Goal: Task Accomplishment & Management: Manage account settings

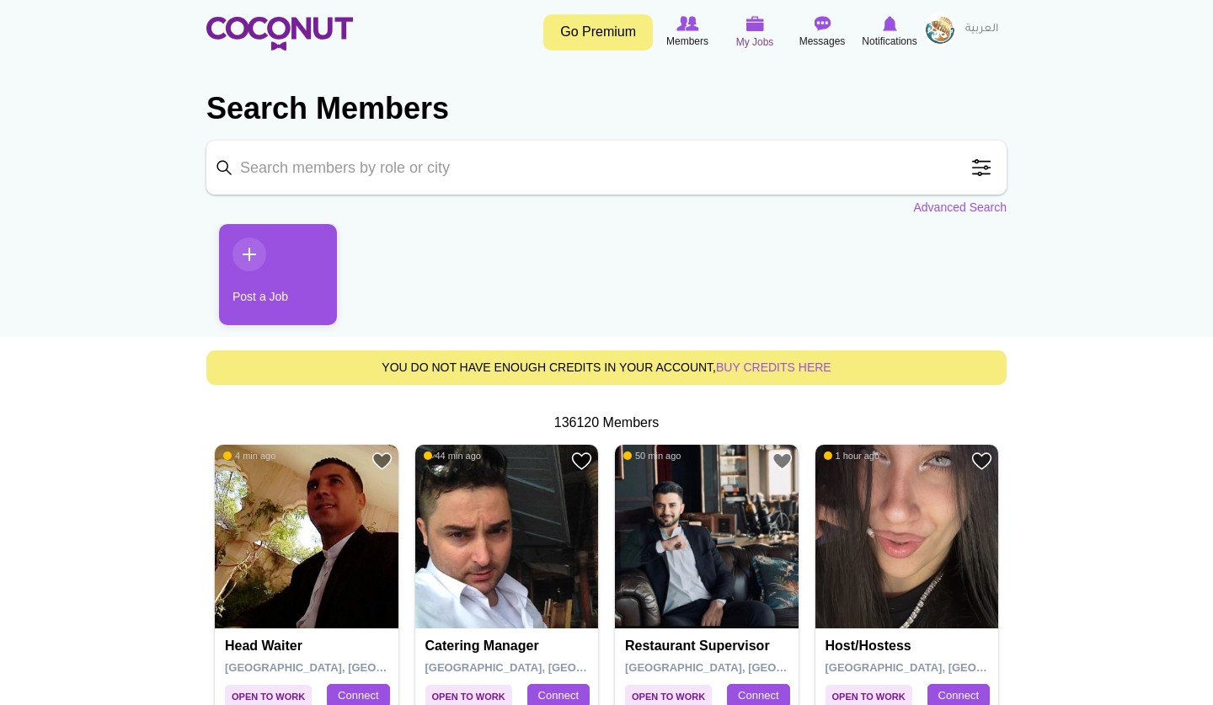
click at [753, 41] on span "My Jobs" at bounding box center [755, 42] width 38 height 17
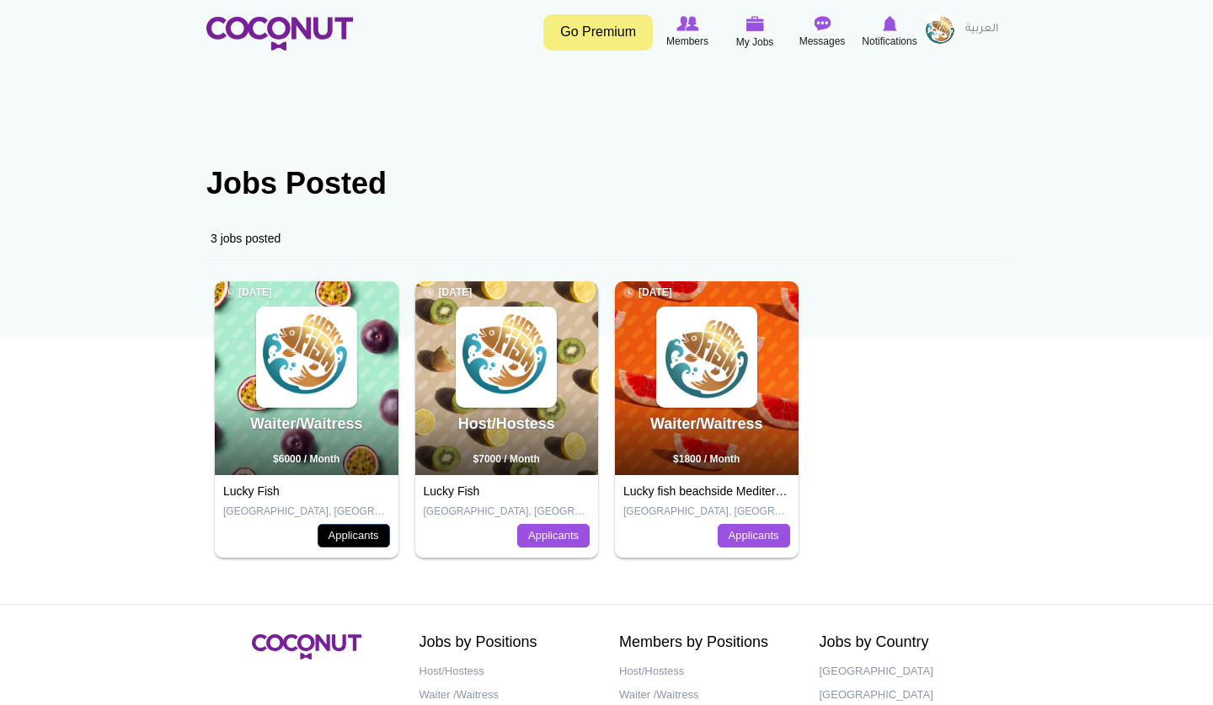
click at [365, 540] on link "Applicants" at bounding box center [354, 536] width 72 height 24
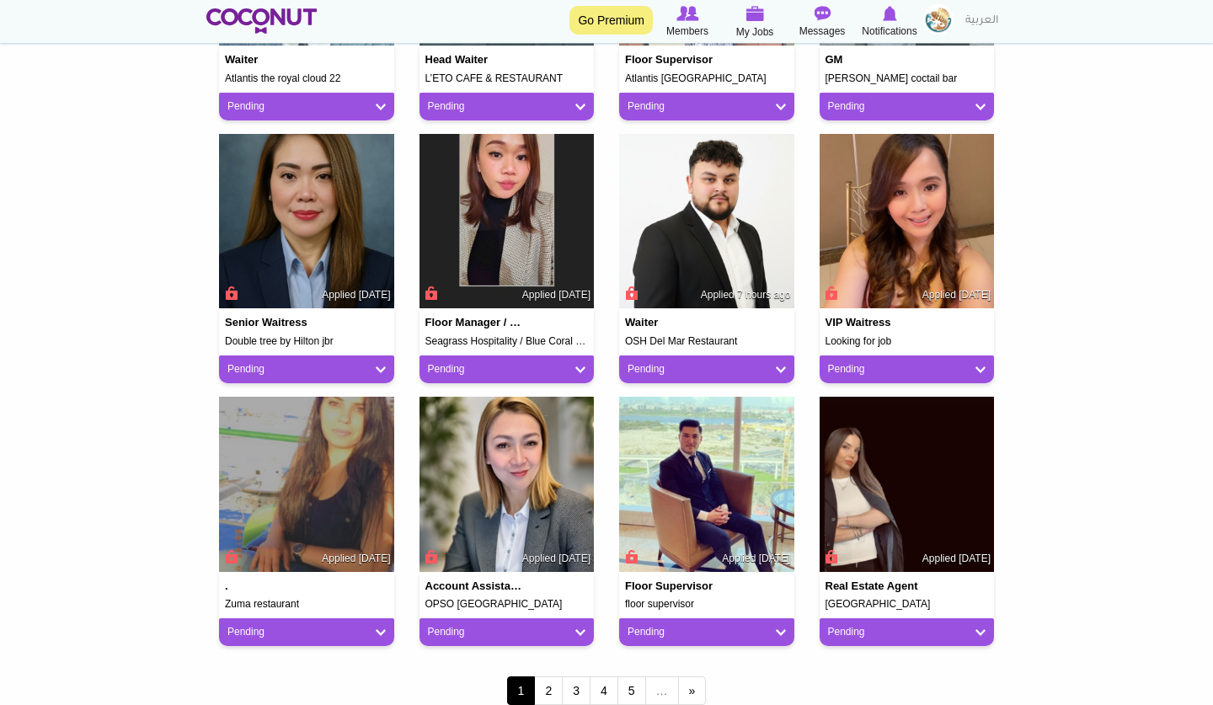
scroll to position [1179, 0]
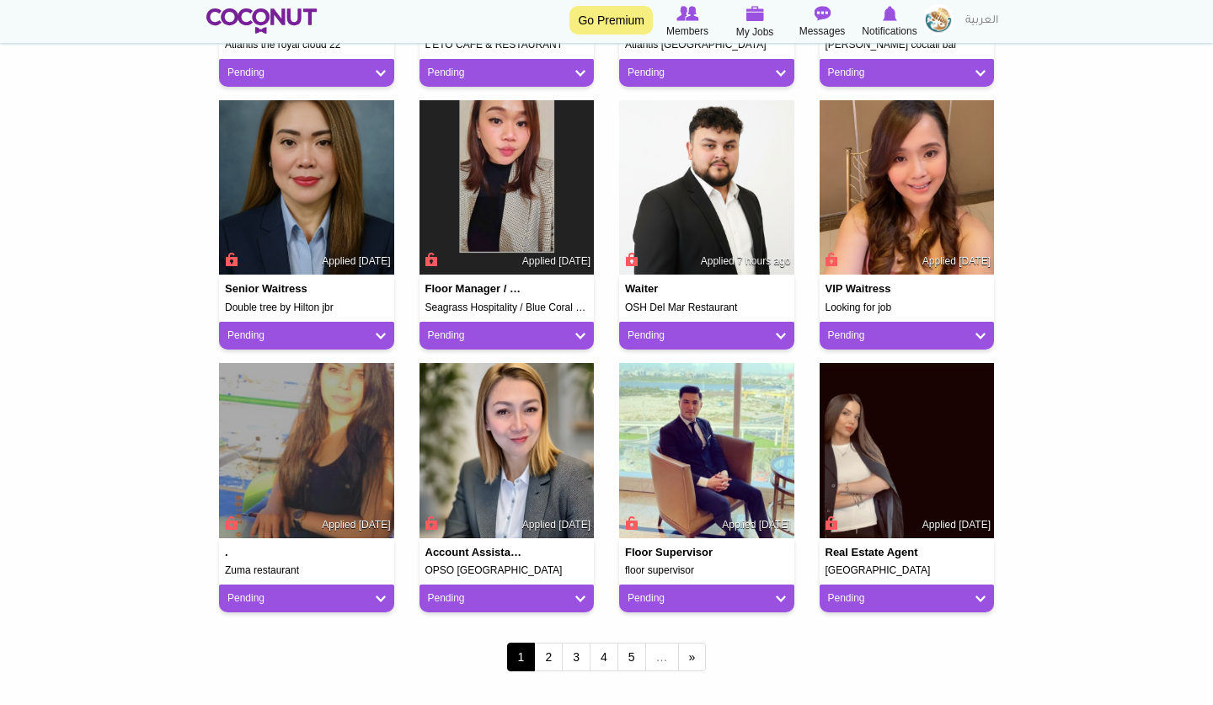
click at [719, 190] on img at bounding box center [706, 187] width 175 height 175
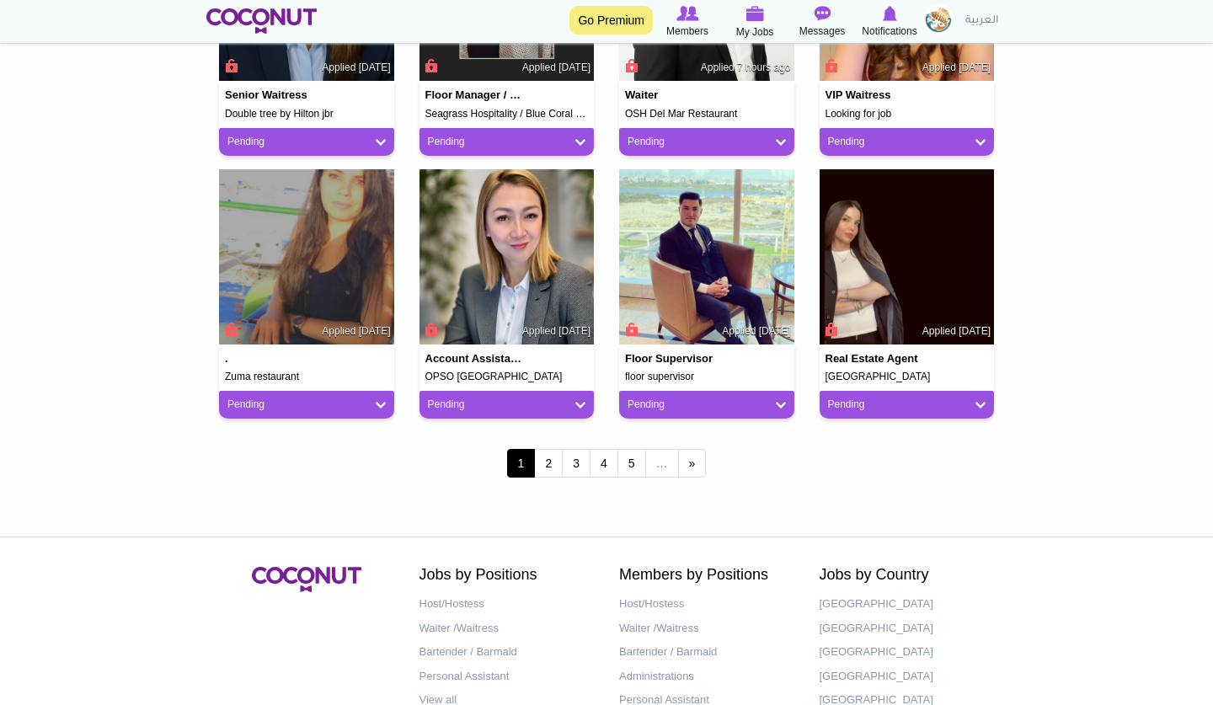
scroll to position [1470, 0]
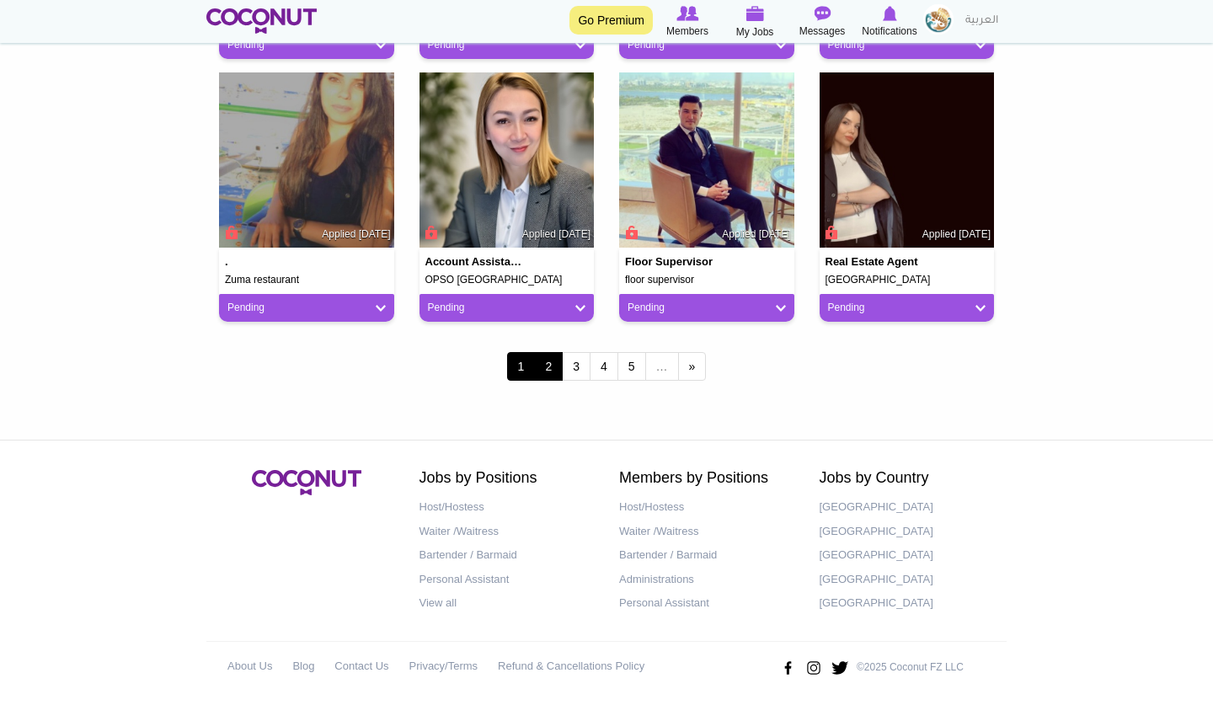
click at [553, 364] on link "2" at bounding box center [548, 366] width 29 height 29
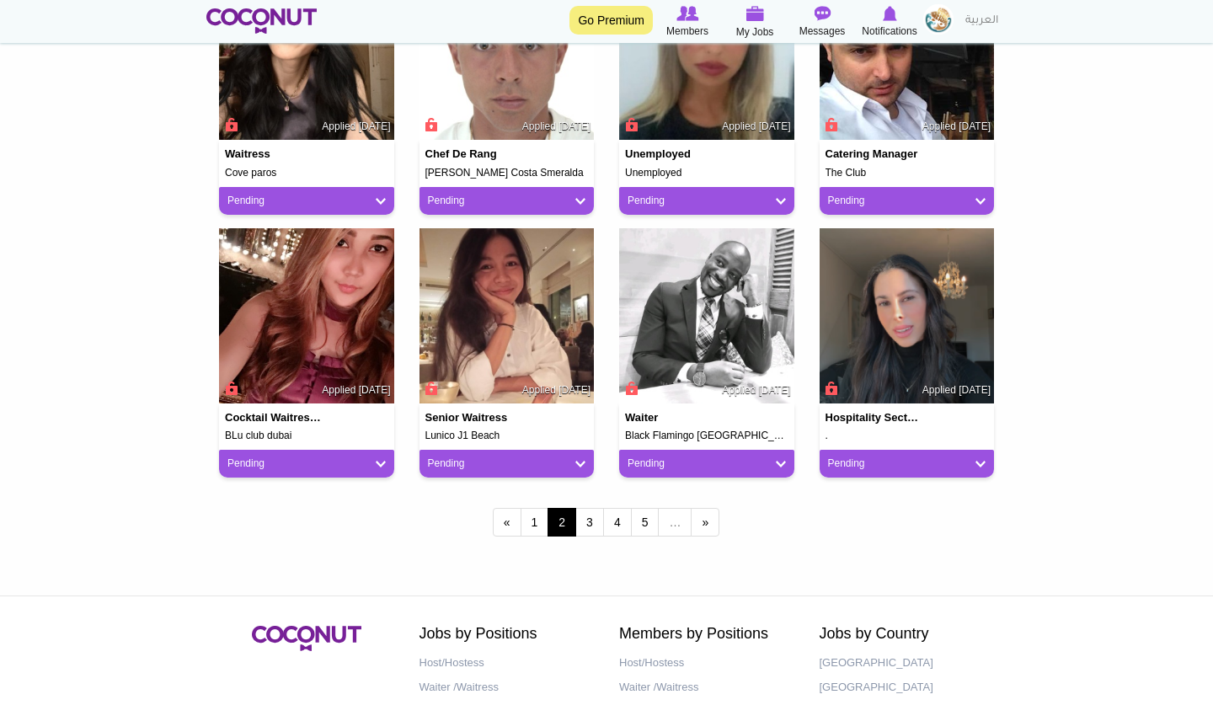
scroll to position [1348, 0]
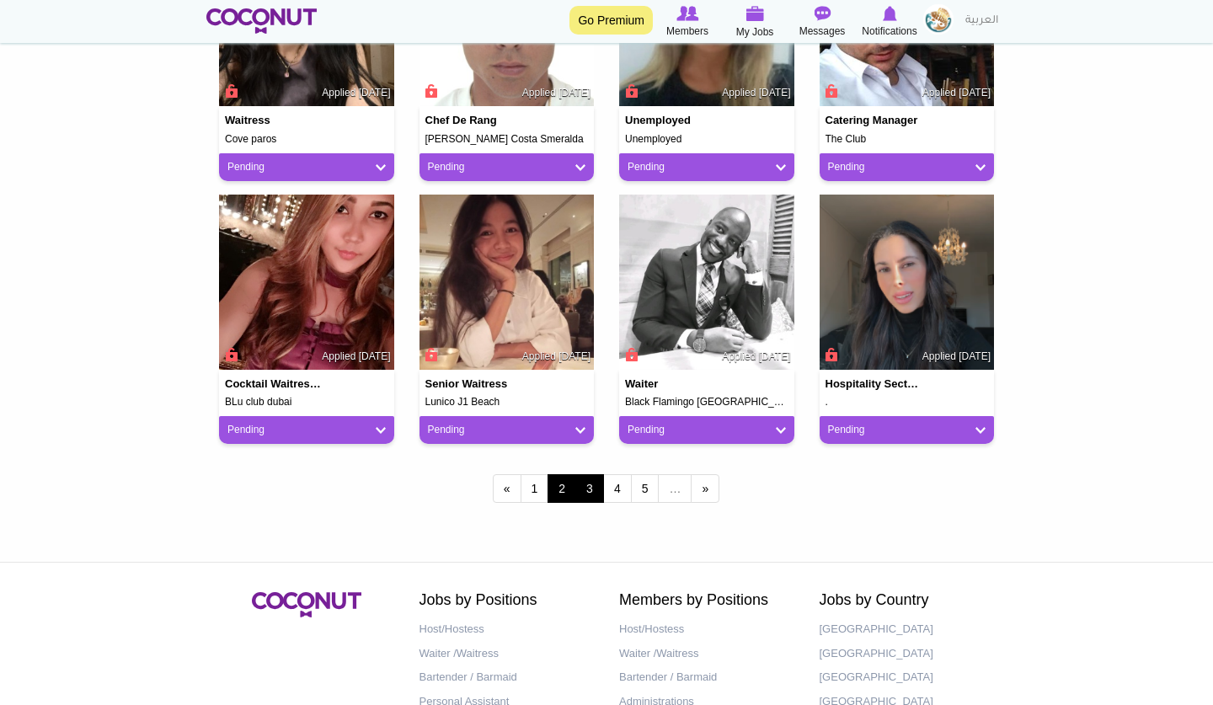
click at [587, 484] on link "3" at bounding box center [589, 488] width 29 height 29
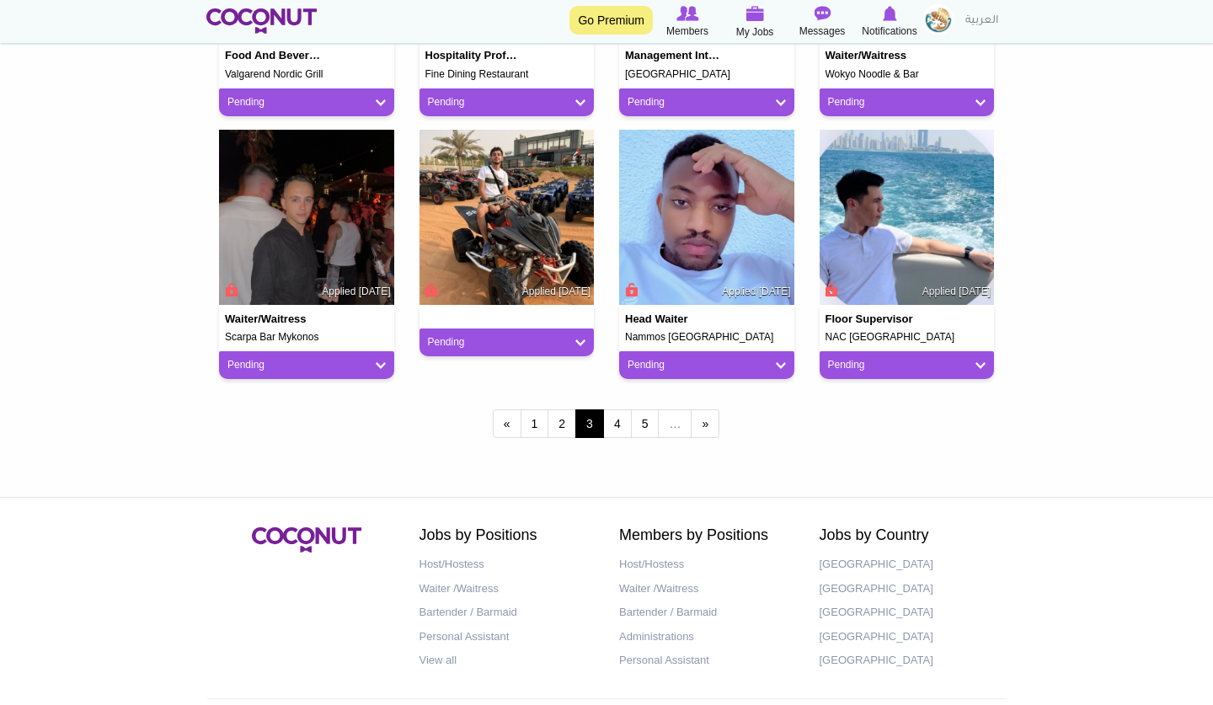
scroll to position [1415, 0]
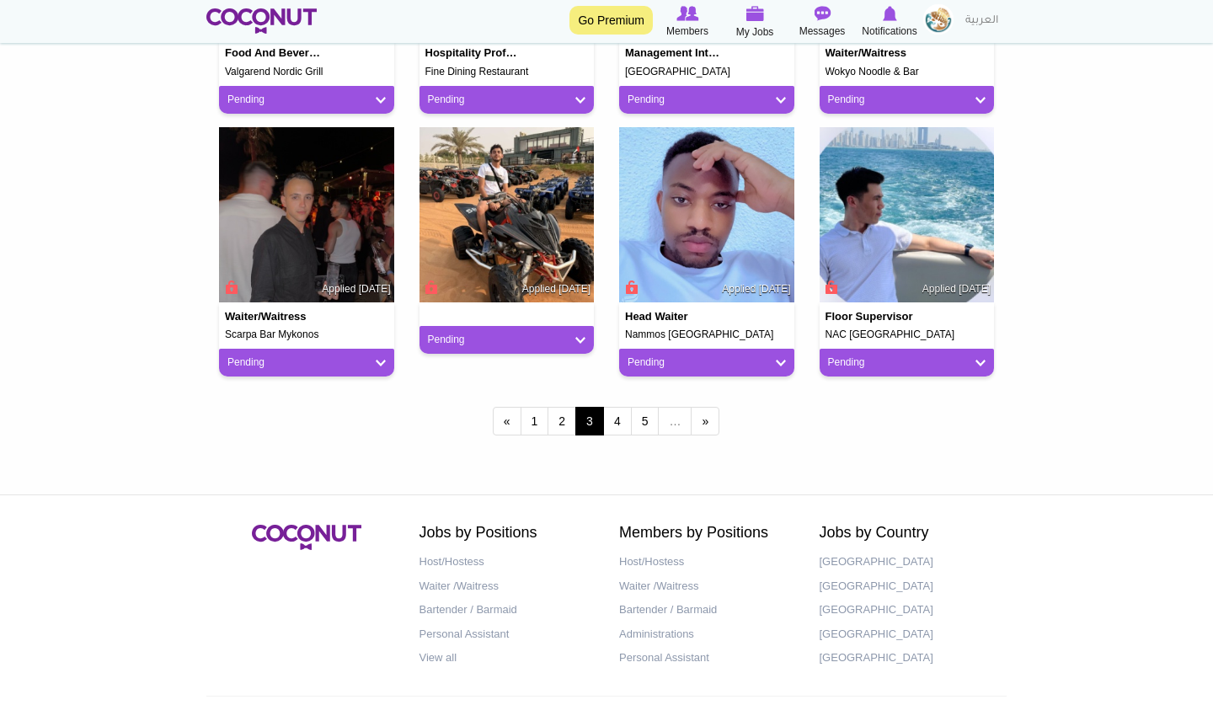
click at [885, 206] on img at bounding box center [907, 214] width 175 height 175
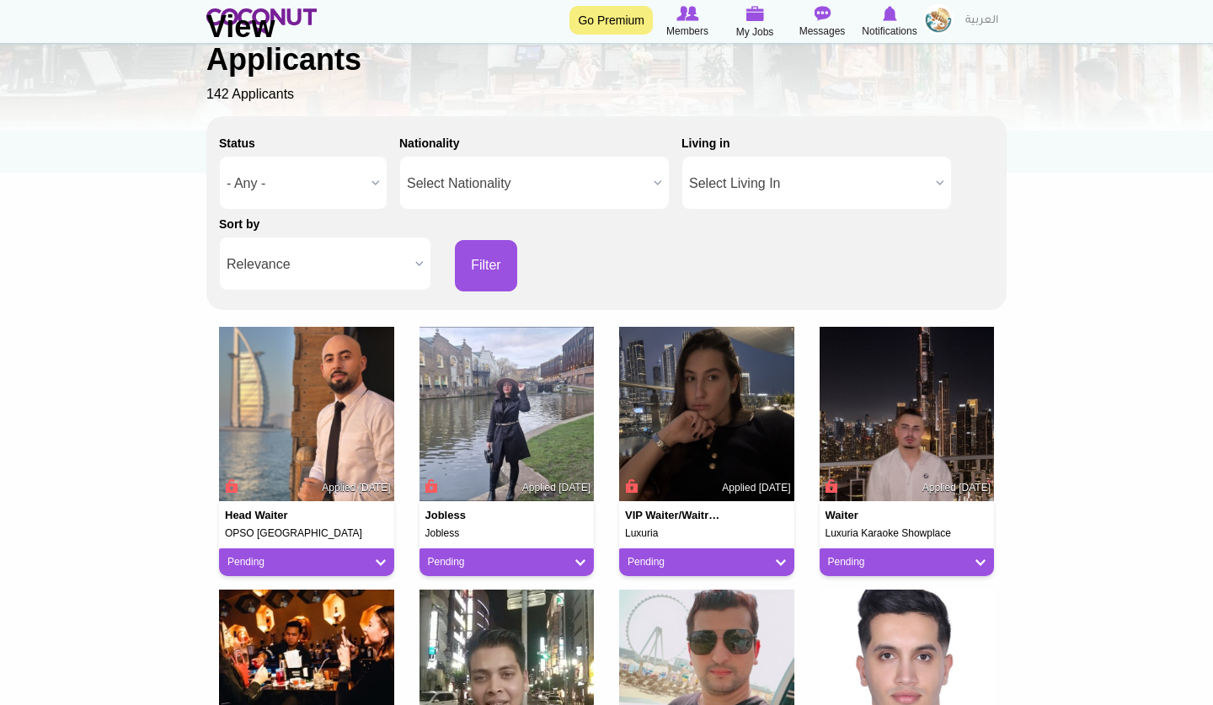
scroll to position [200, 0]
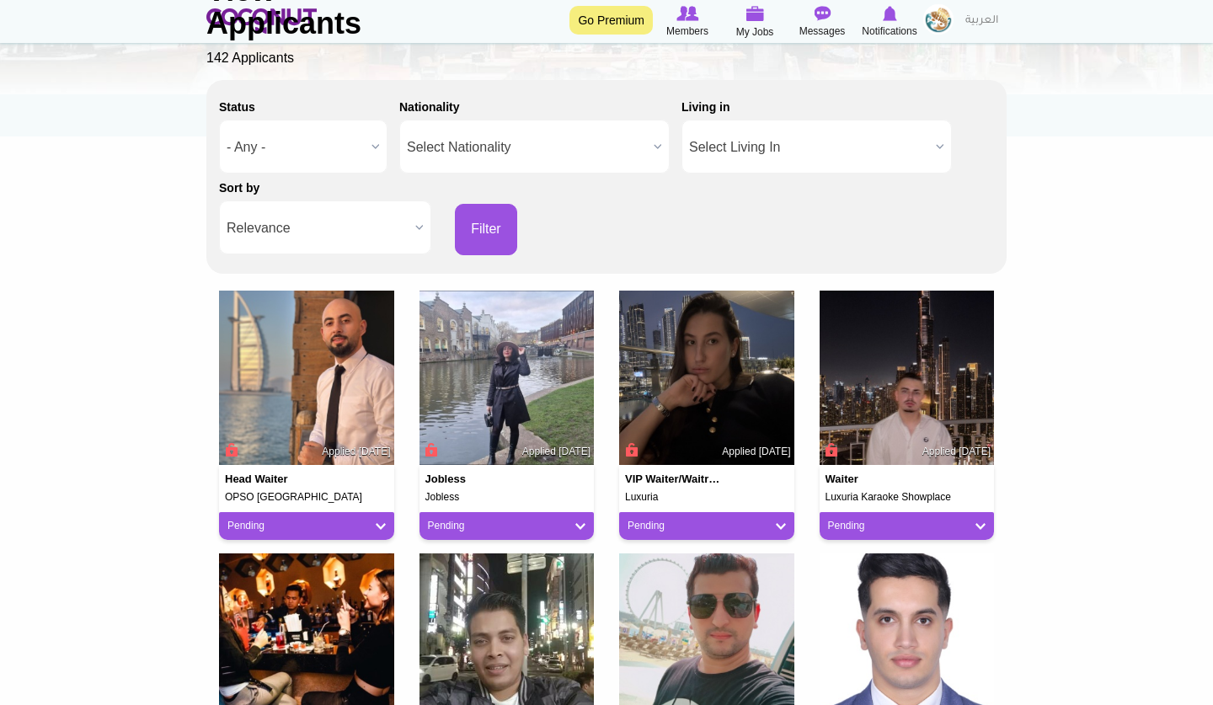
click at [550, 432] on img at bounding box center [506, 378] width 175 height 175
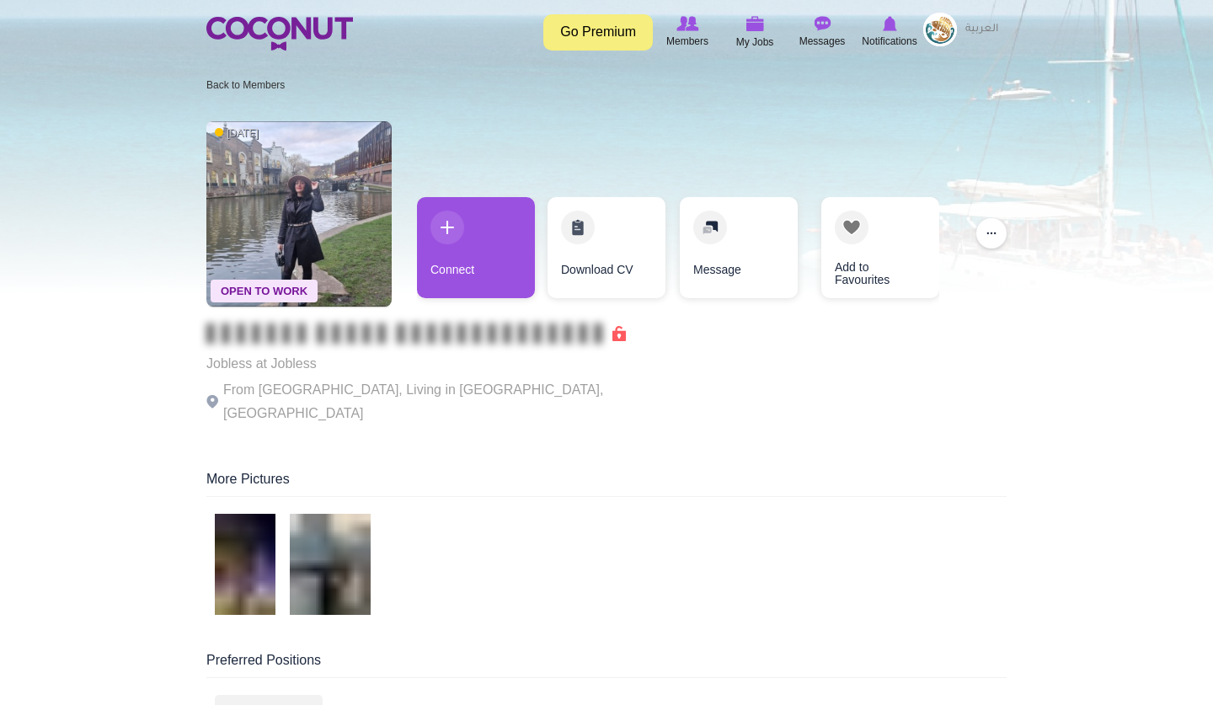
click at [270, 206] on img at bounding box center [298, 213] width 185 height 185
click at [300, 242] on img at bounding box center [298, 213] width 185 height 185
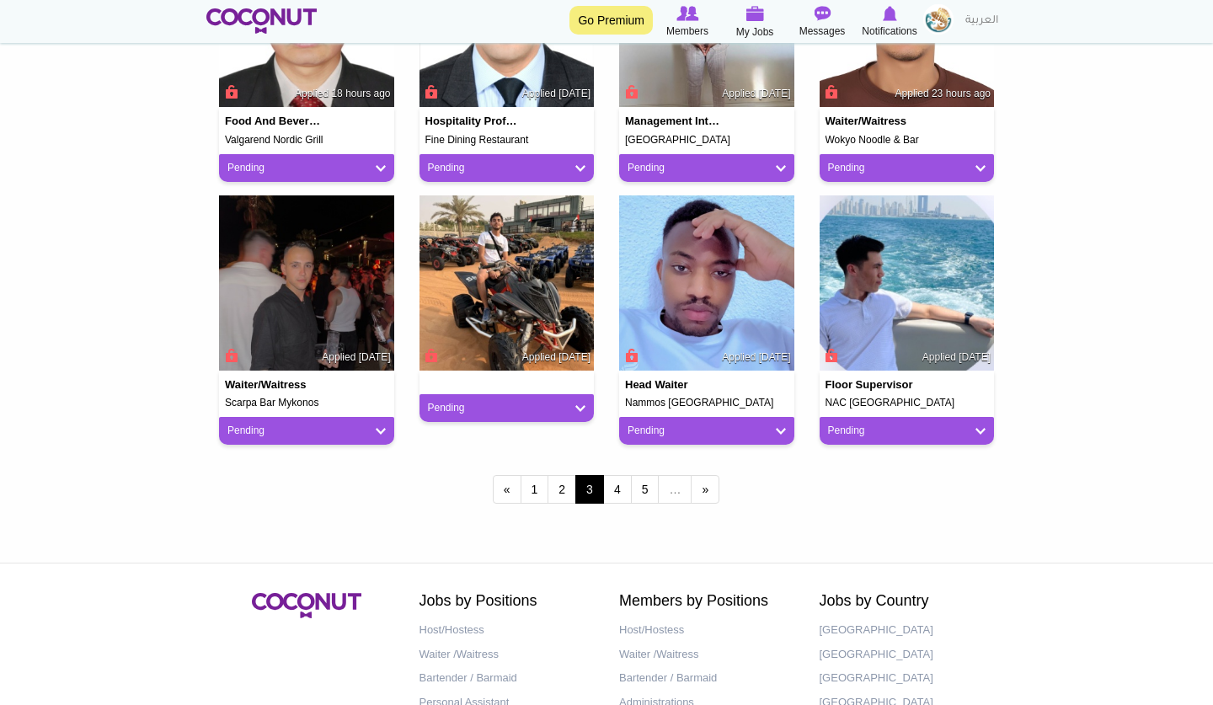
scroll to position [1381, 0]
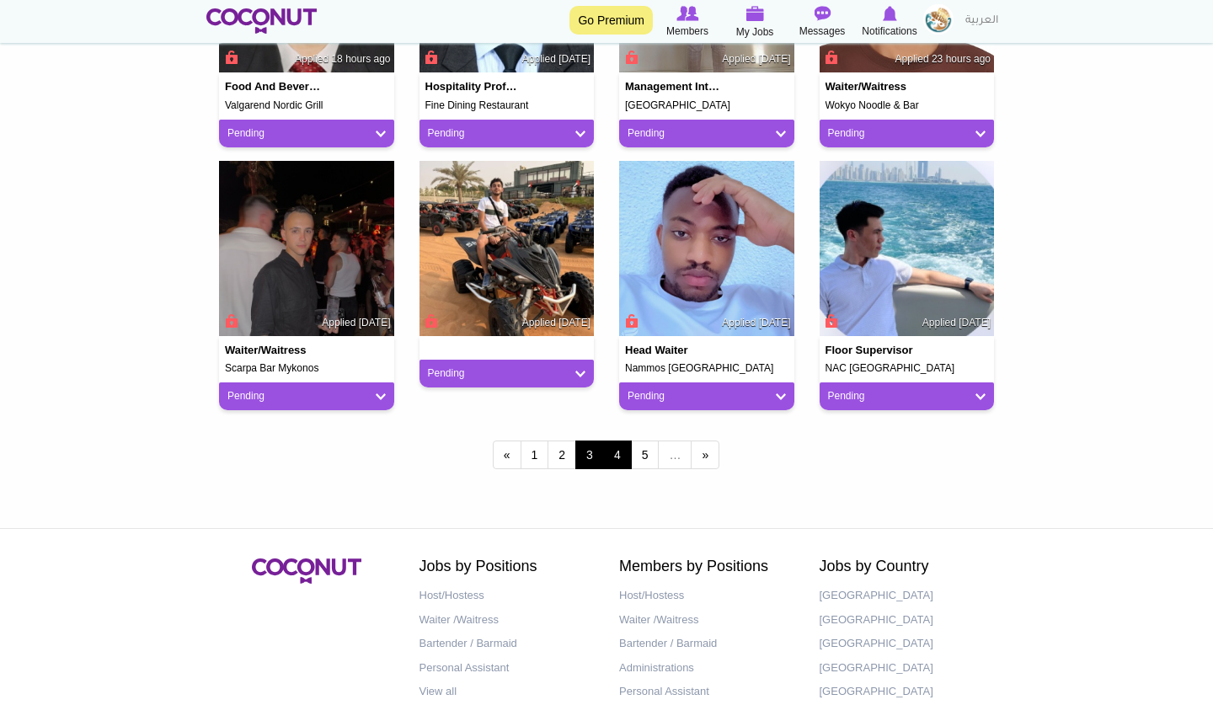
click at [621, 453] on link "4" at bounding box center [617, 455] width 29 height 29
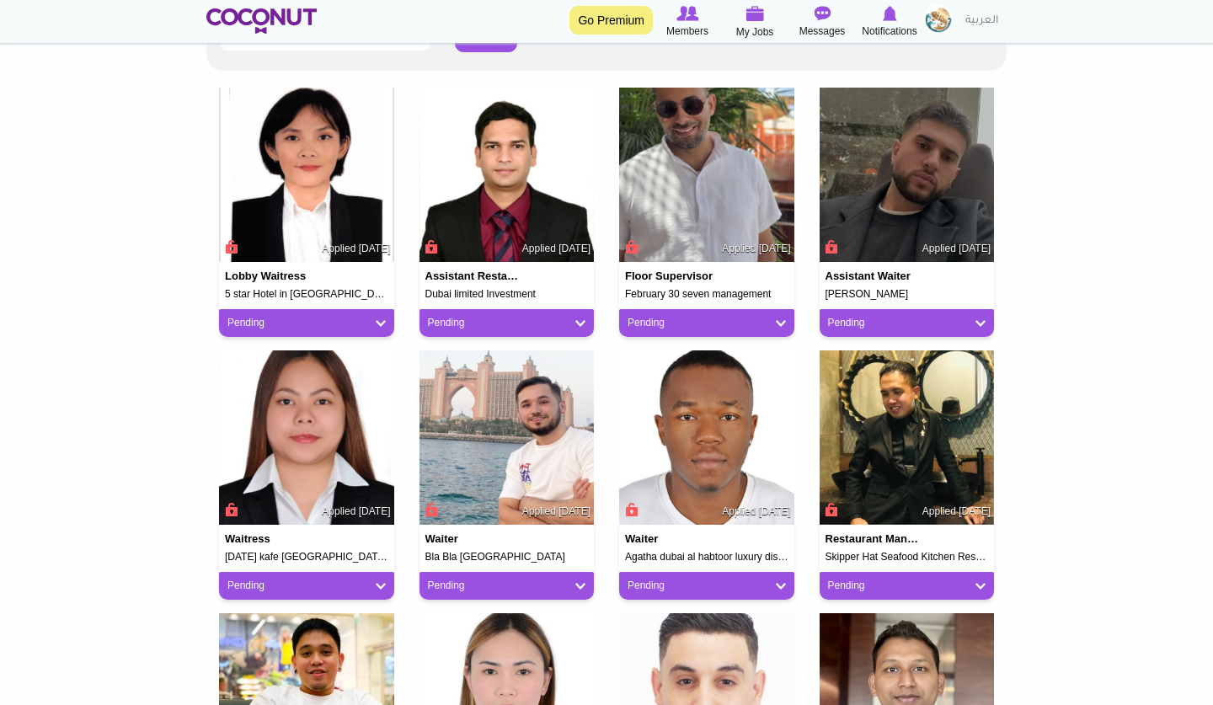
scroll to position [404, 0]
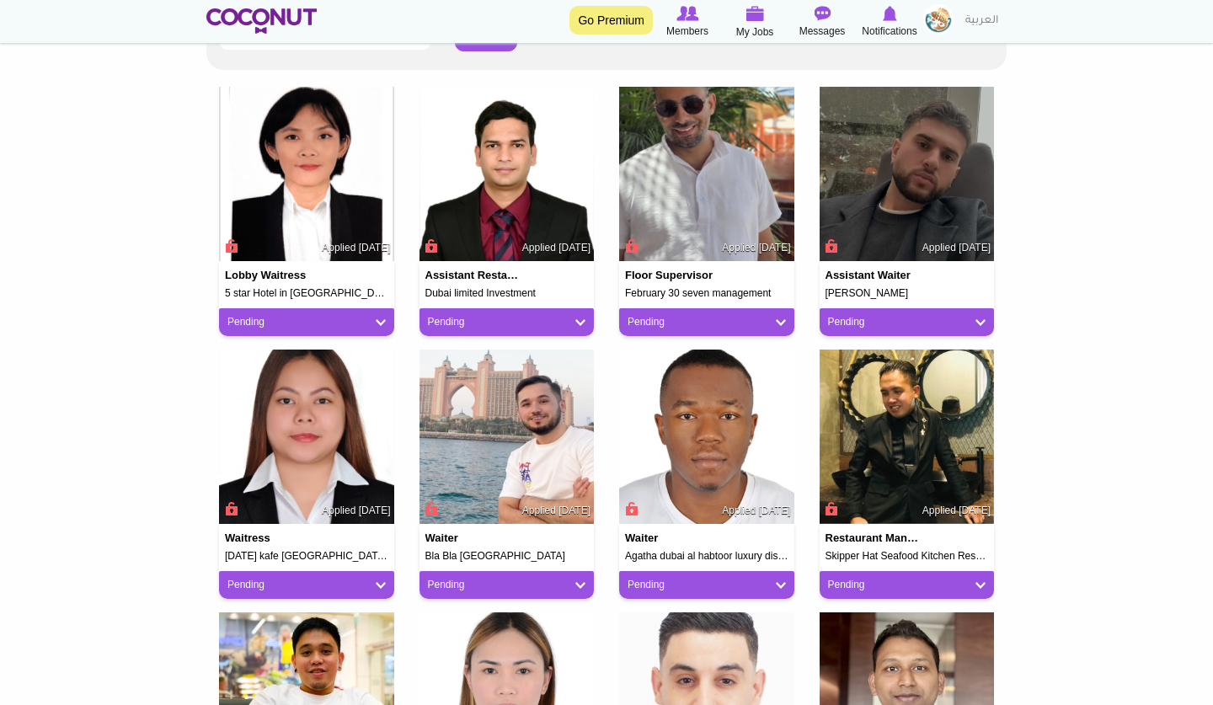
click at [927, 178] on img at bounding box center [907, 174] width 175 height 175
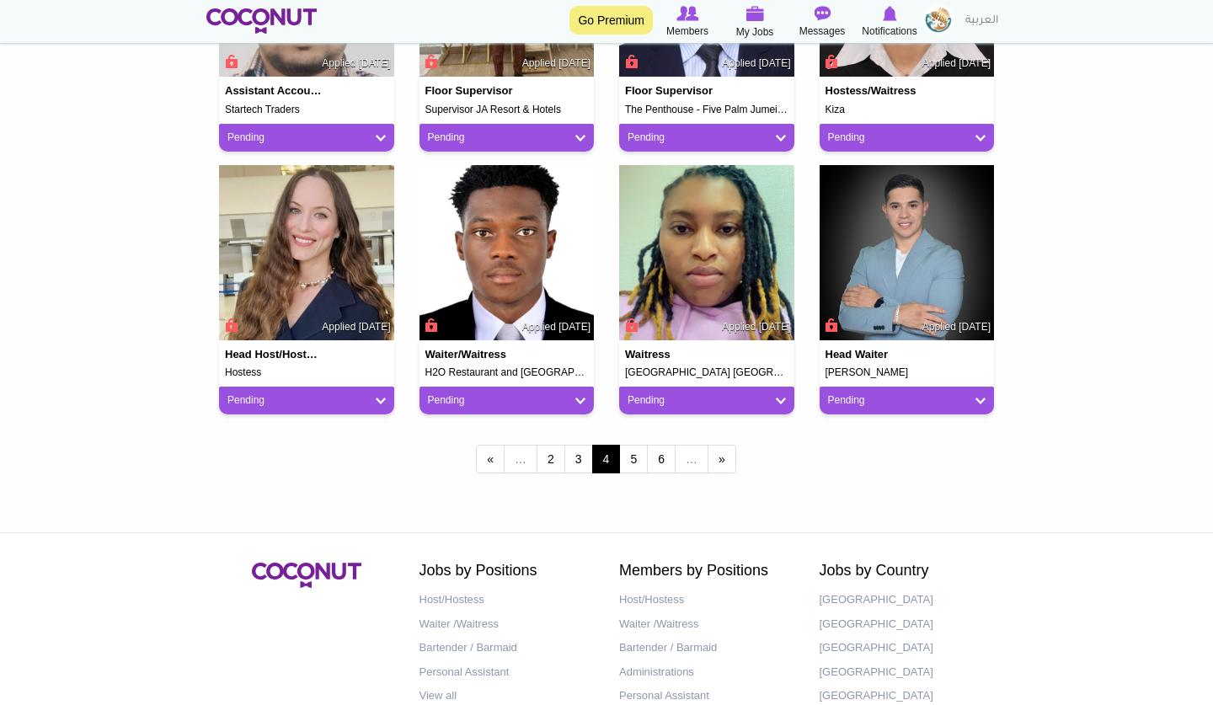
scroll to position [1411, 0]
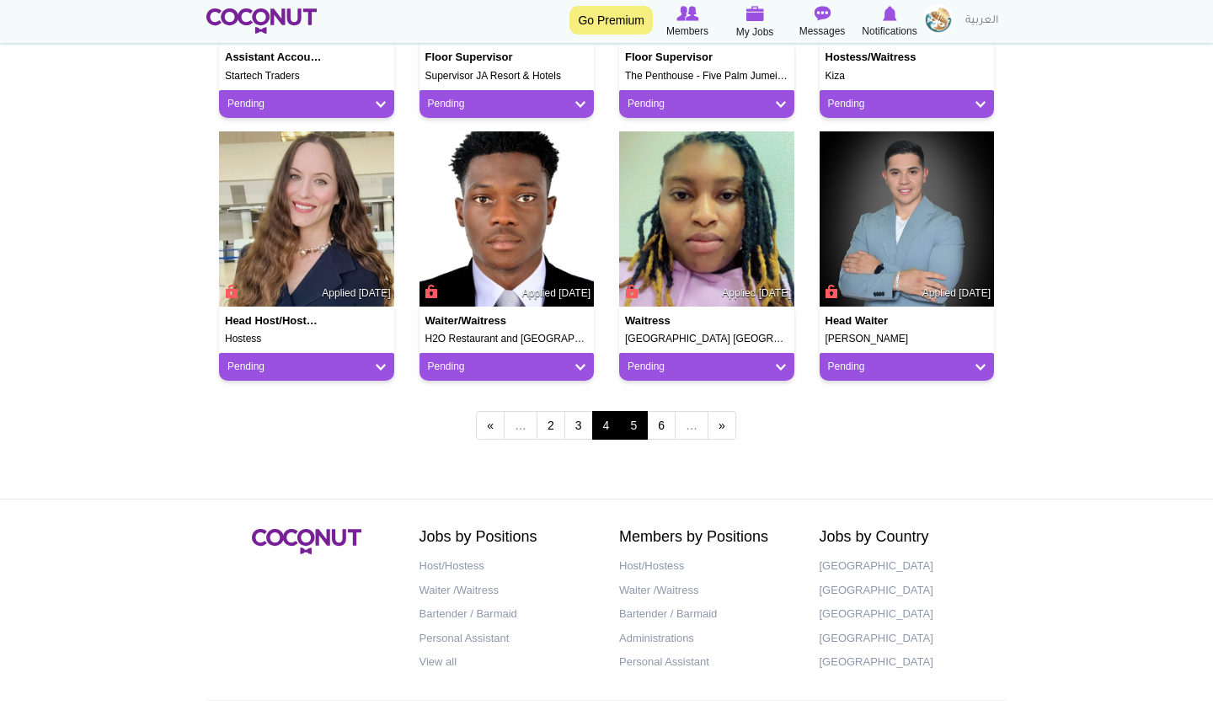
click at [633, 418] on link "5" at bounding box center [633, 425] width 29 height 29
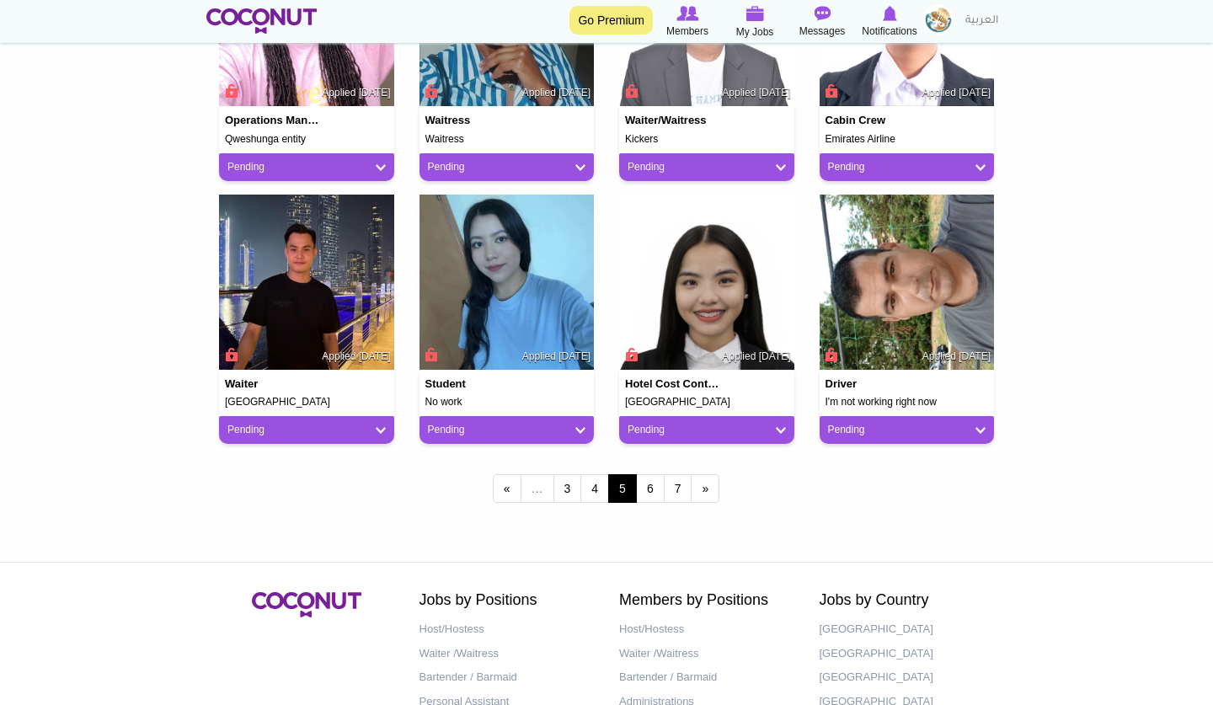
scroll to position [1381, 0]
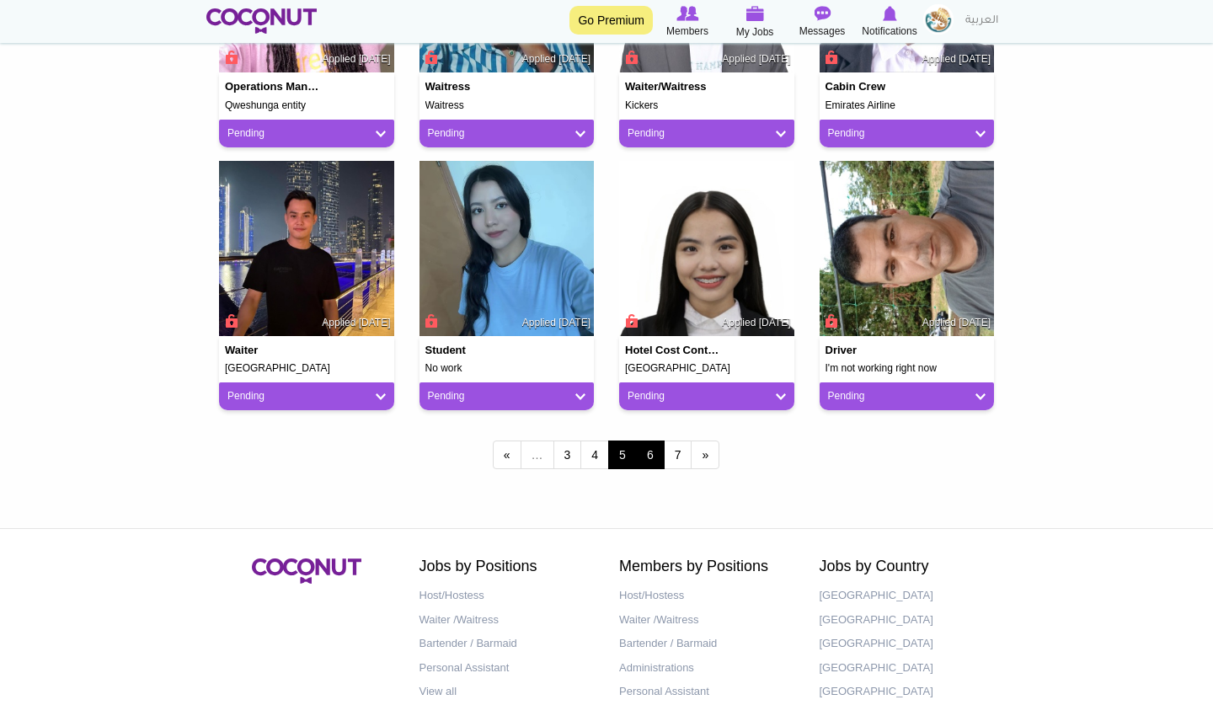
click at [642, 448] on link "6" at bounding box center [650, 455] width 29 height 29
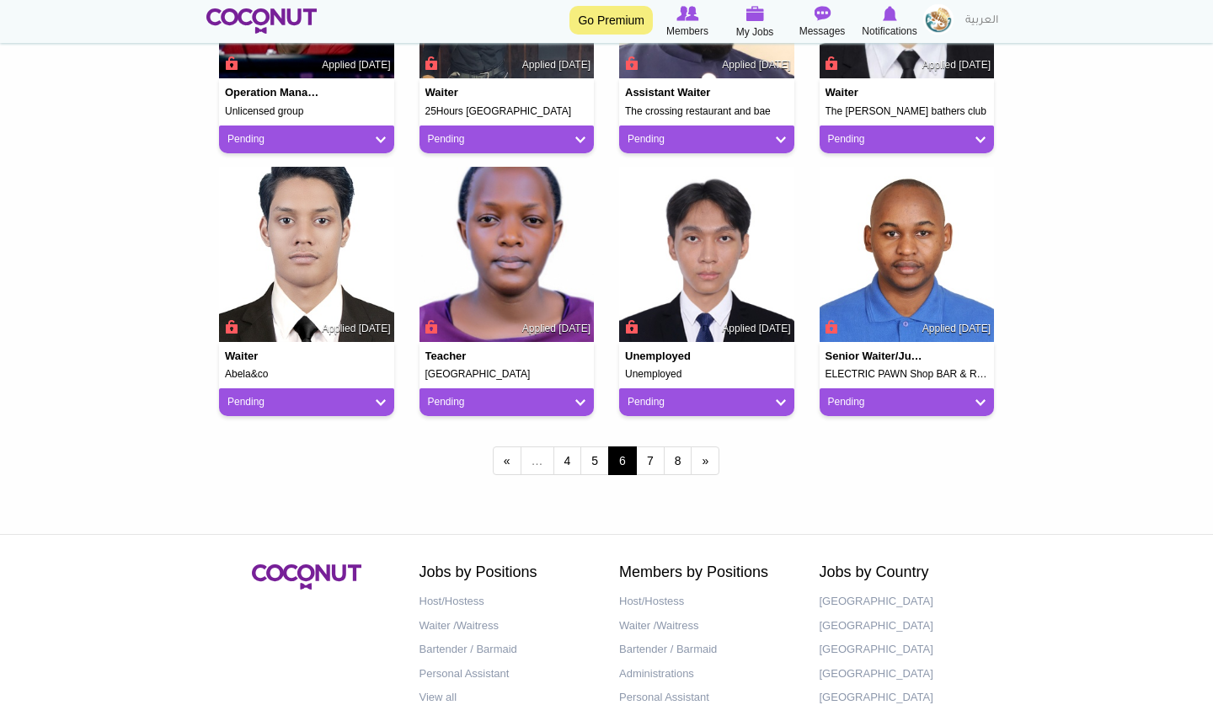
scroll to position [1381, 0]
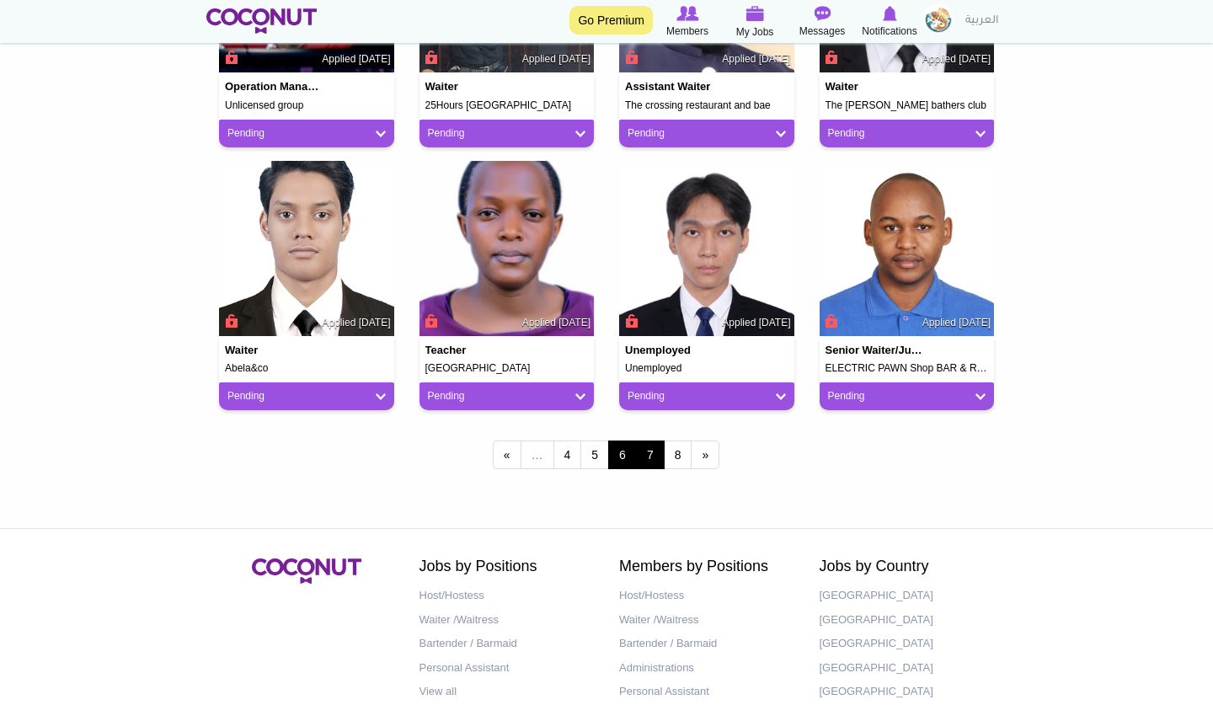
click at [655, 452] on link "7" at bounding box center [650, 455] width 29 height 29
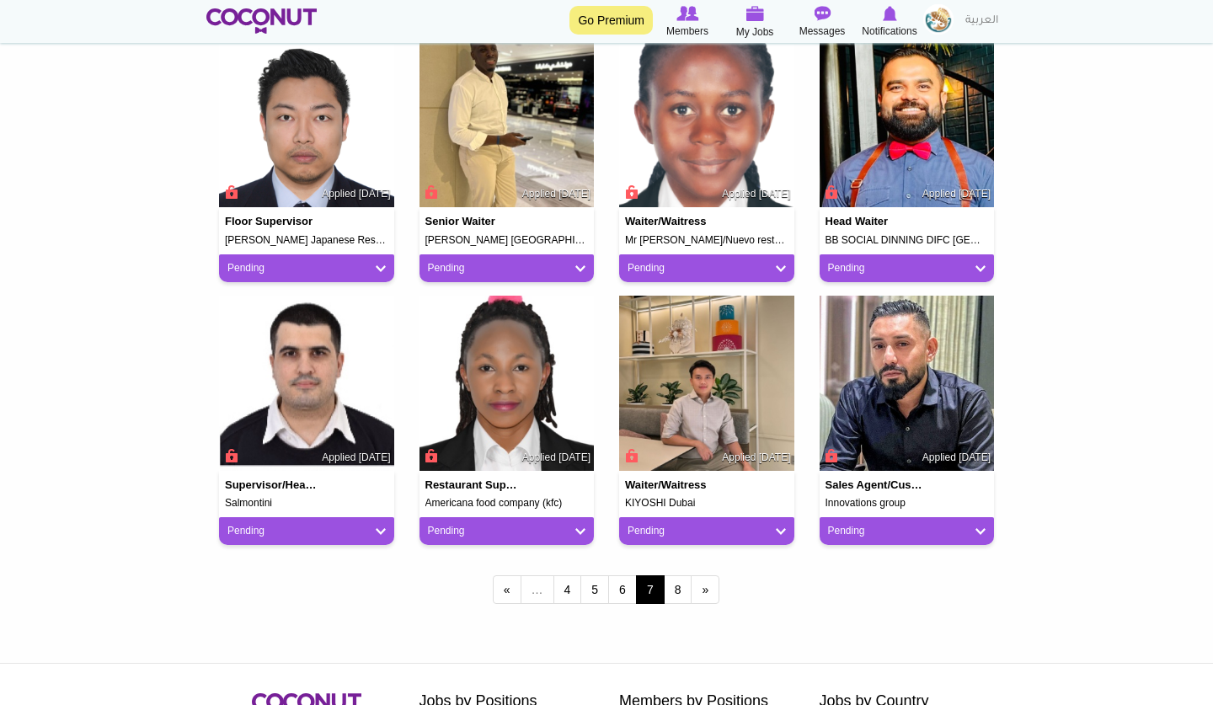
scroll to position [1348, 0]
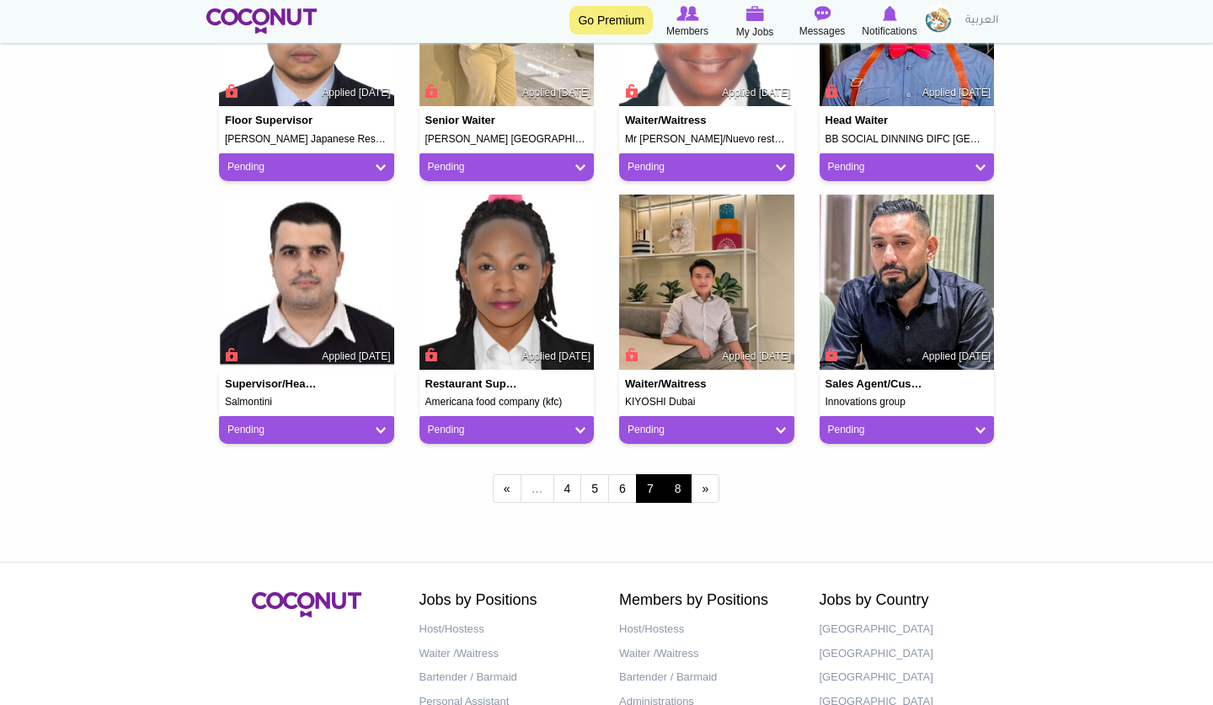
click at [669, 484] on link "8" at bounding box center [678, 488] width 29 height 29
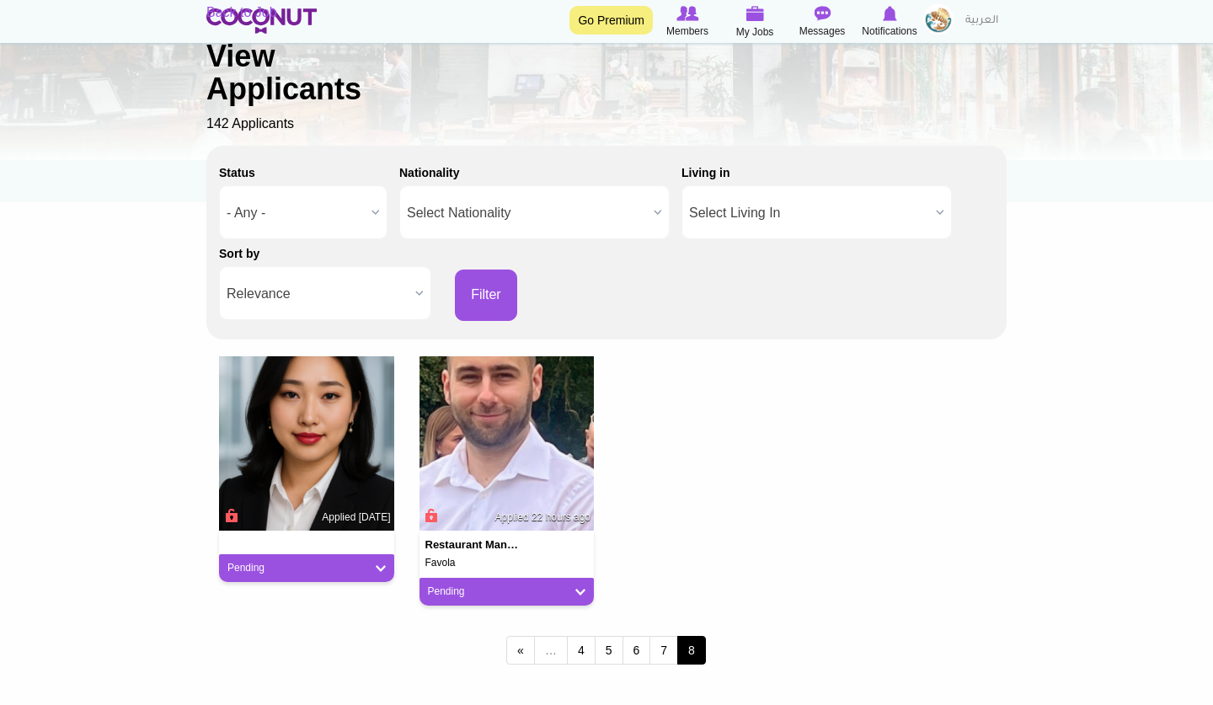
scroll to position [168, 0]
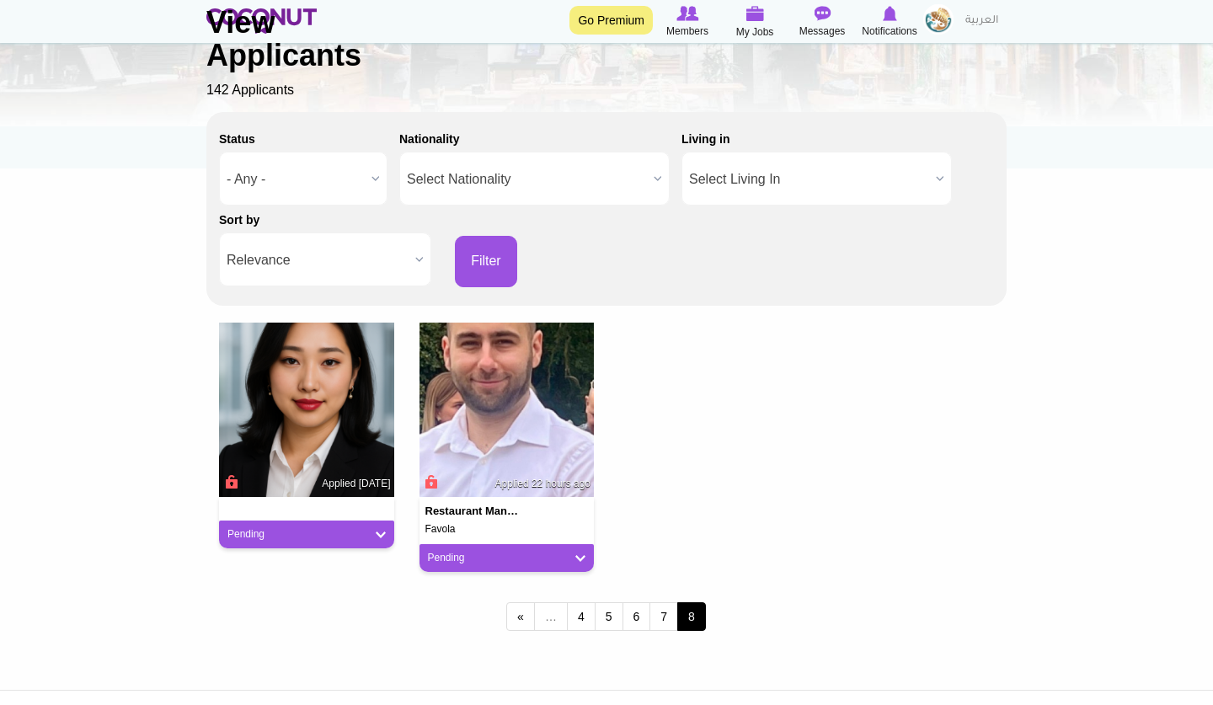
click at [535, 470] on img at bounding box center [506, 410] width 175 height 175
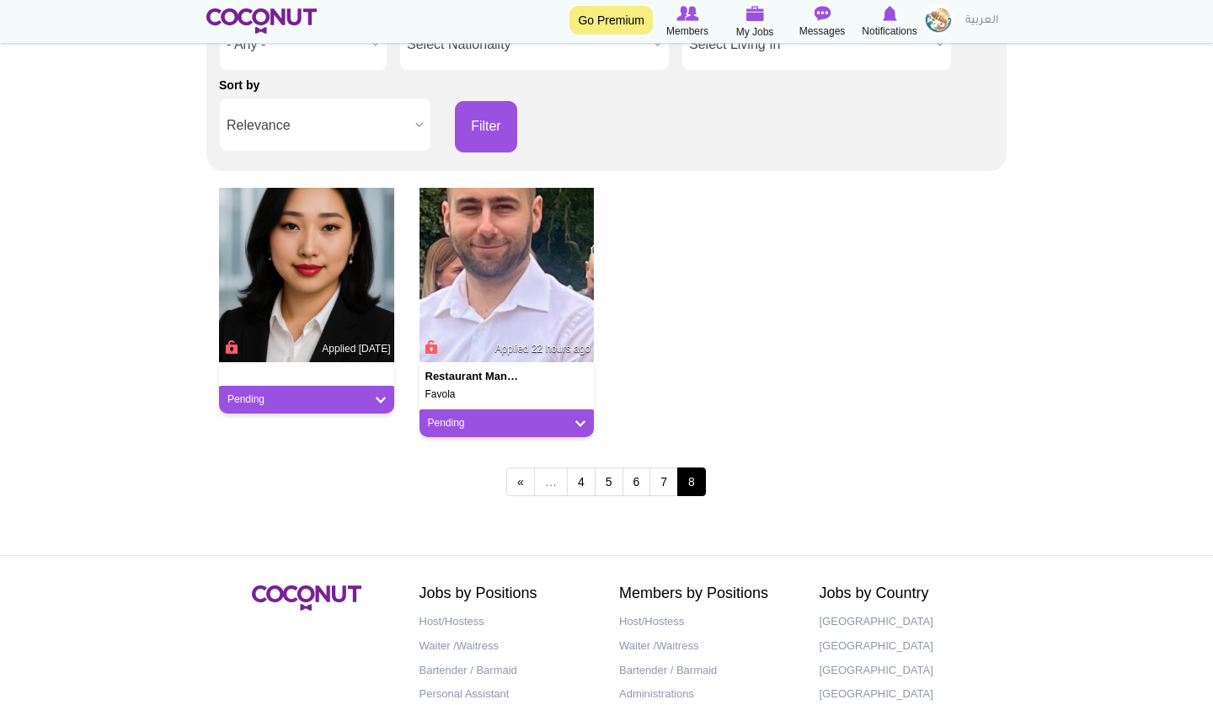
scroll to position [337, 0]
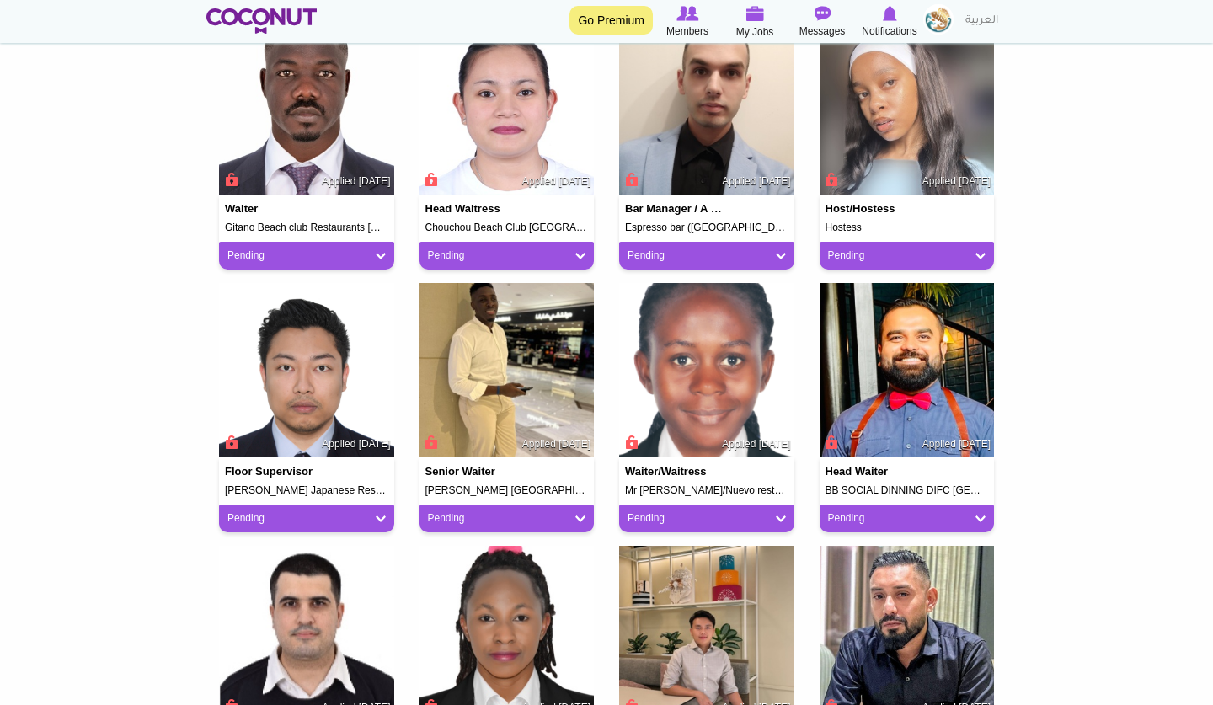
scroll to position [1098, 0]
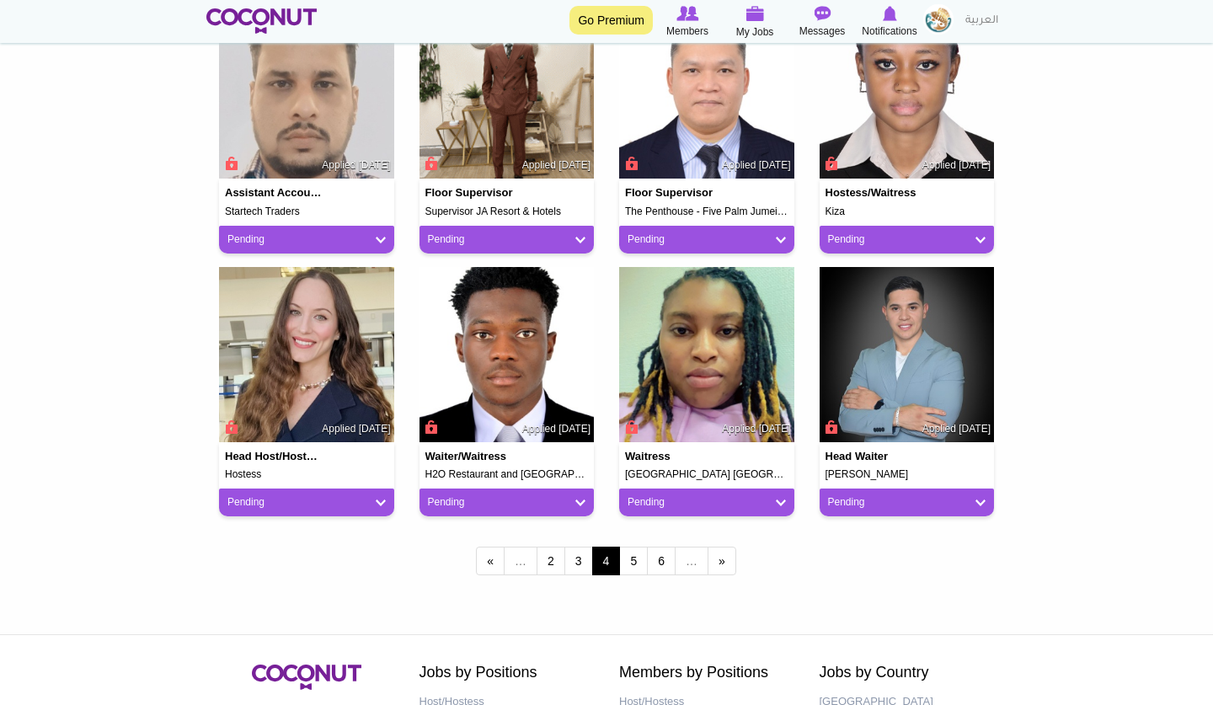
scroll to position [1312, 0]
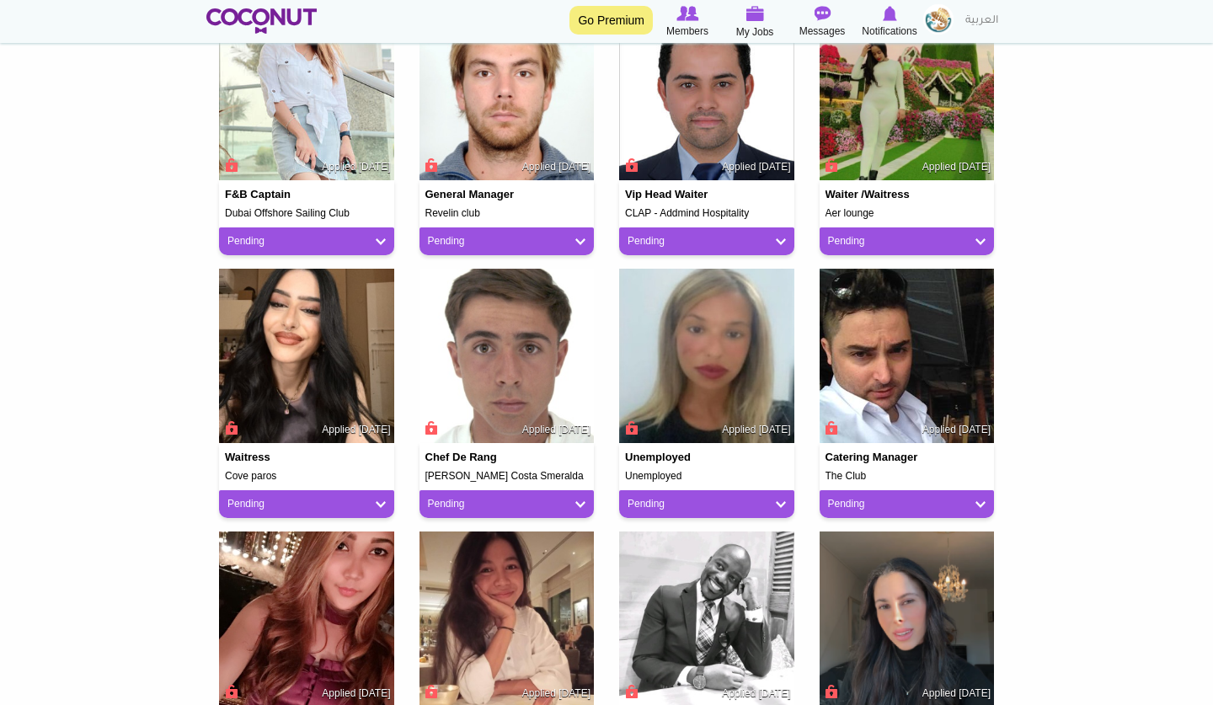
scroll to position [1076, 0]
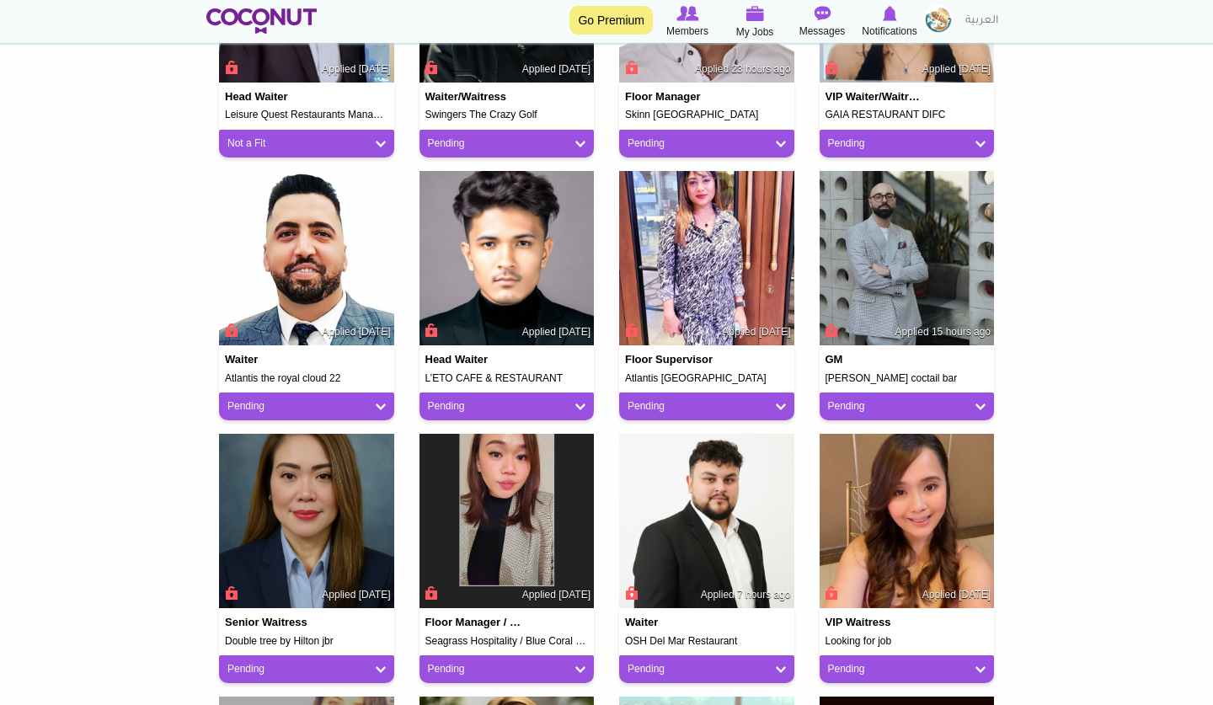
scroll to position [887, 0]
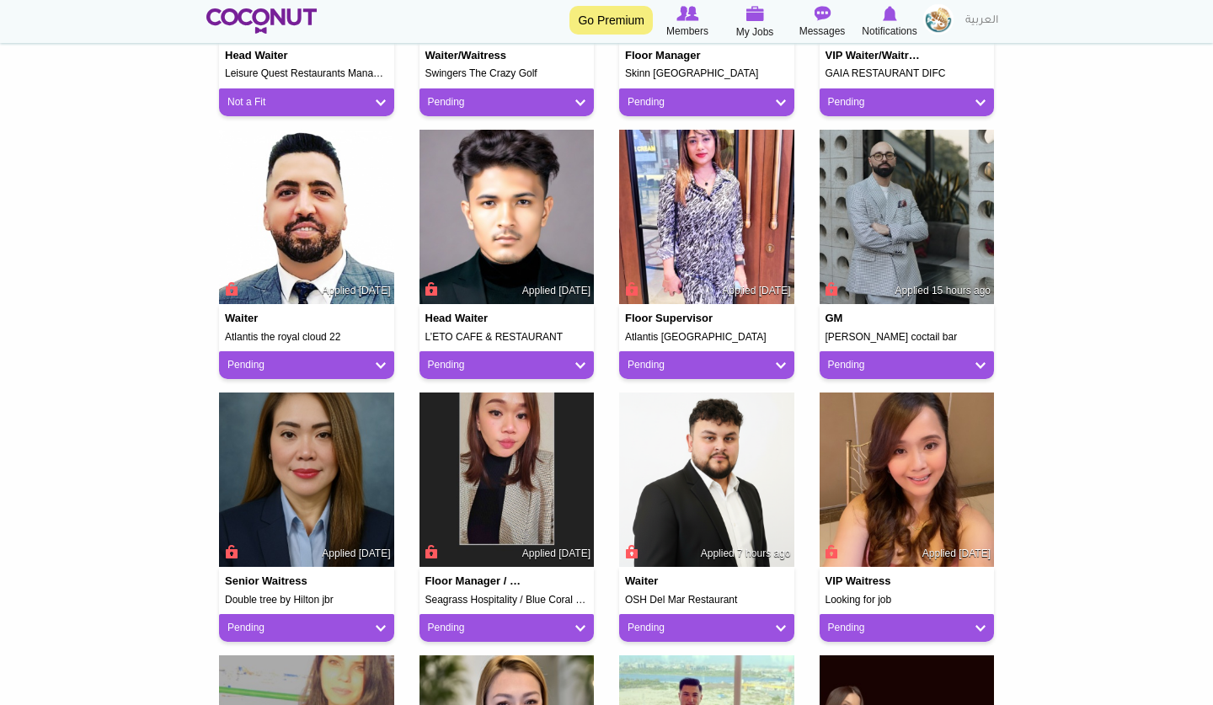
click at [882, 243] on img at bounding box center [907, 217] width 175 height 175
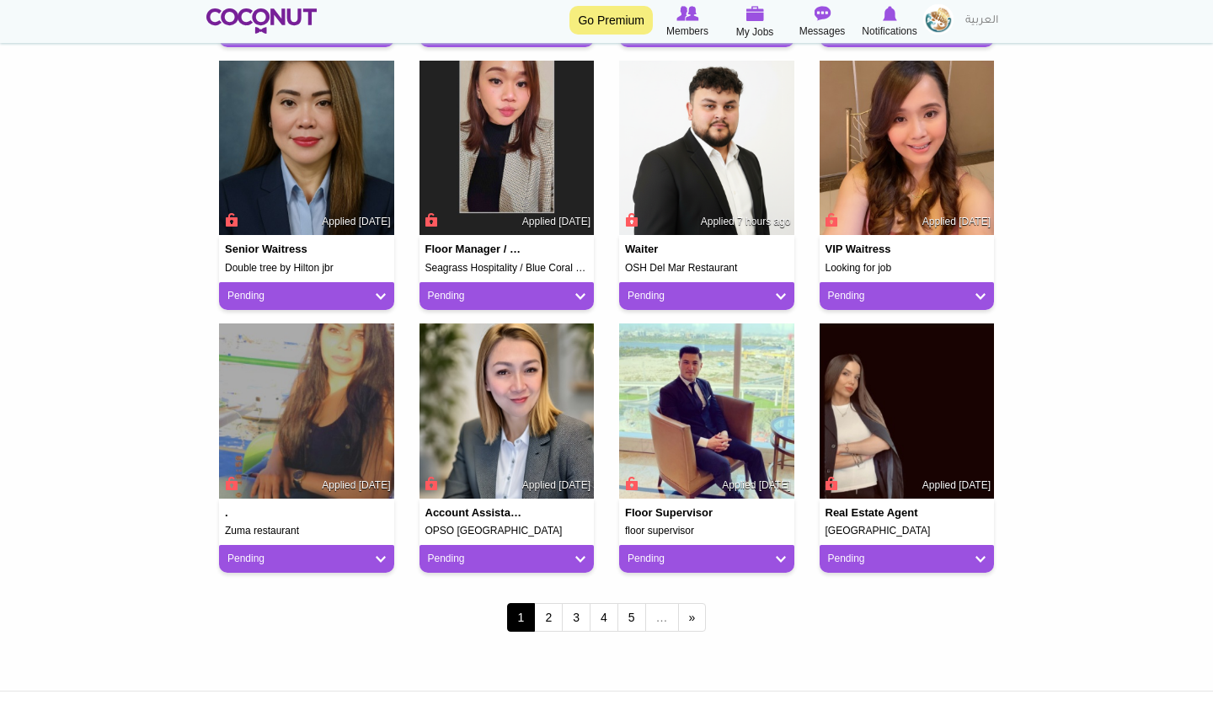
scroll to position [1183, 0]
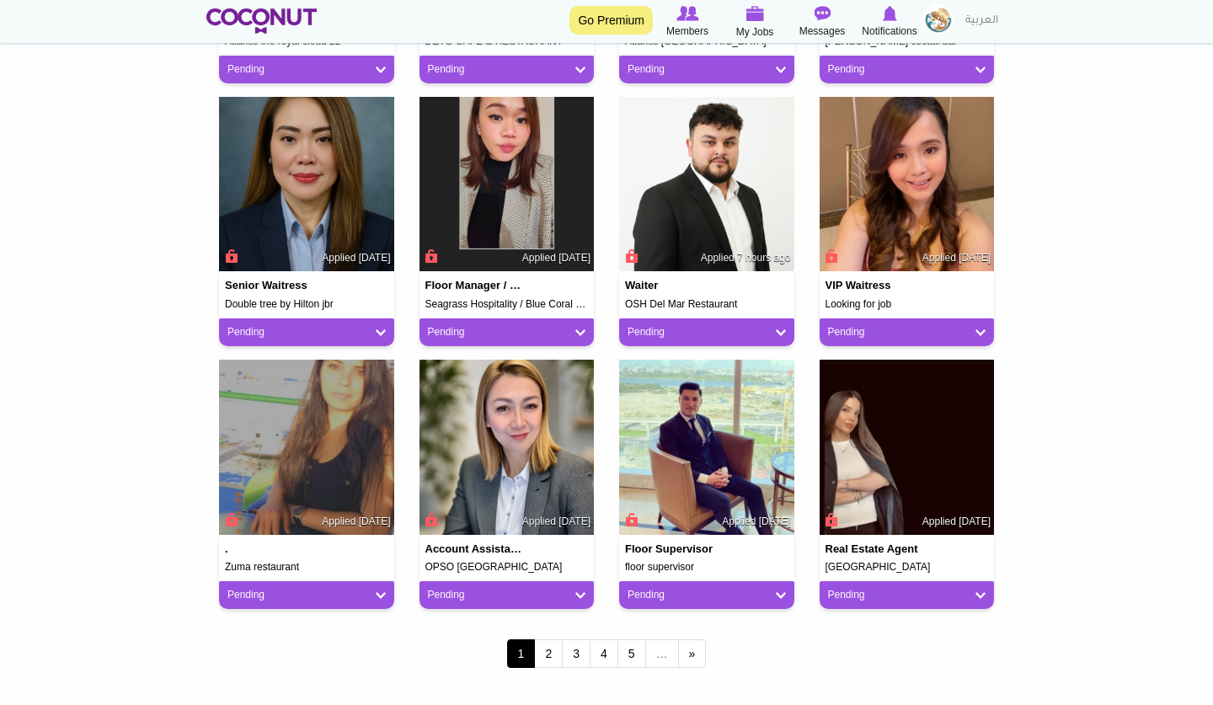
click at [882, 409] on img at bounding box center [907, 447] width 175 height 175
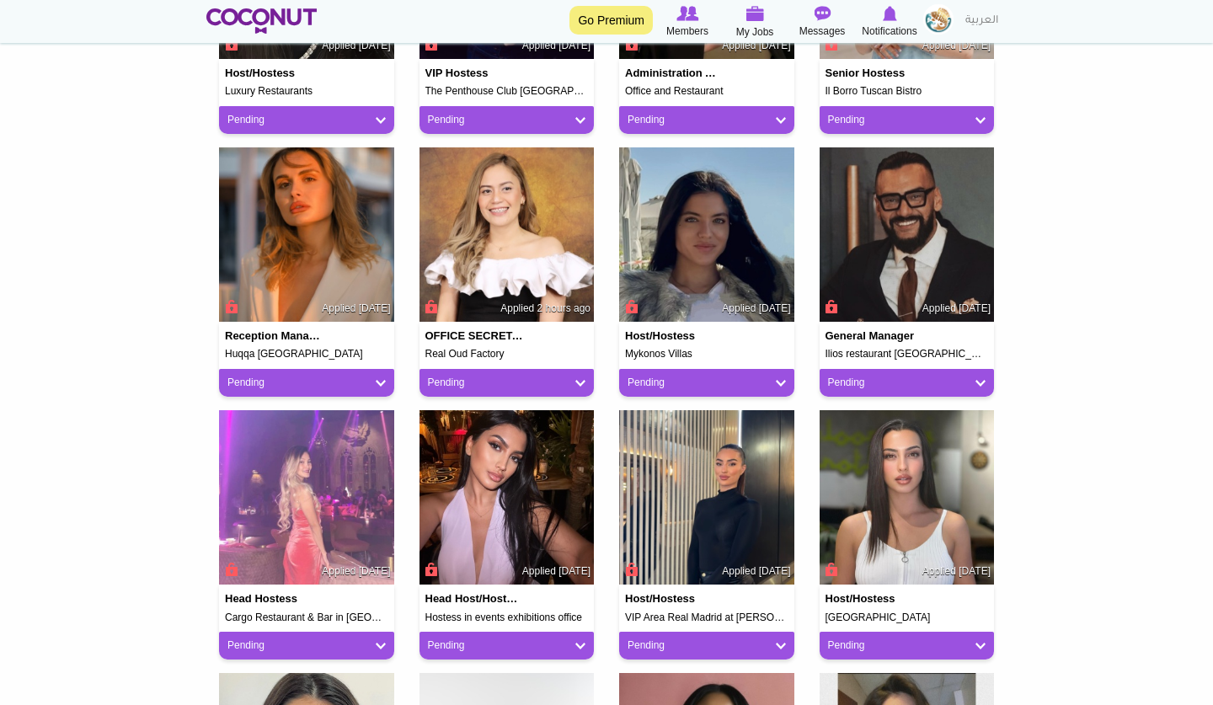
scroll to position [640, 0]
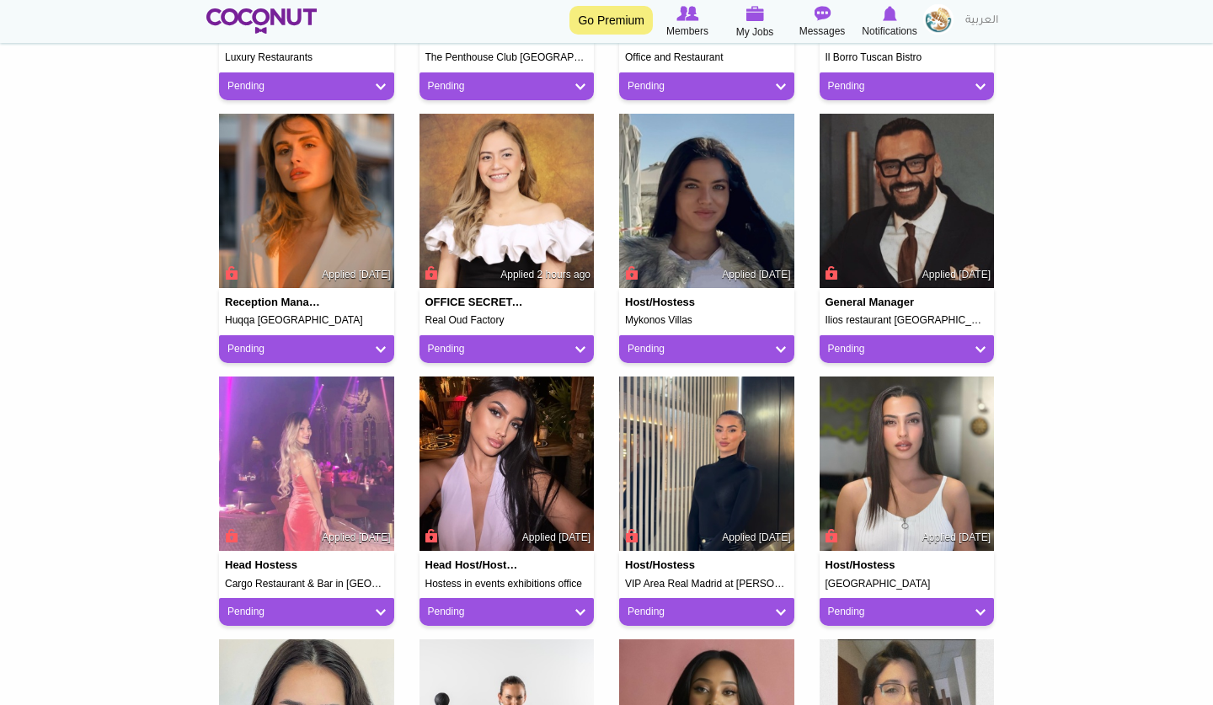
click at [489, 455] on img at bounding box center [506, 464] width 175 height 175
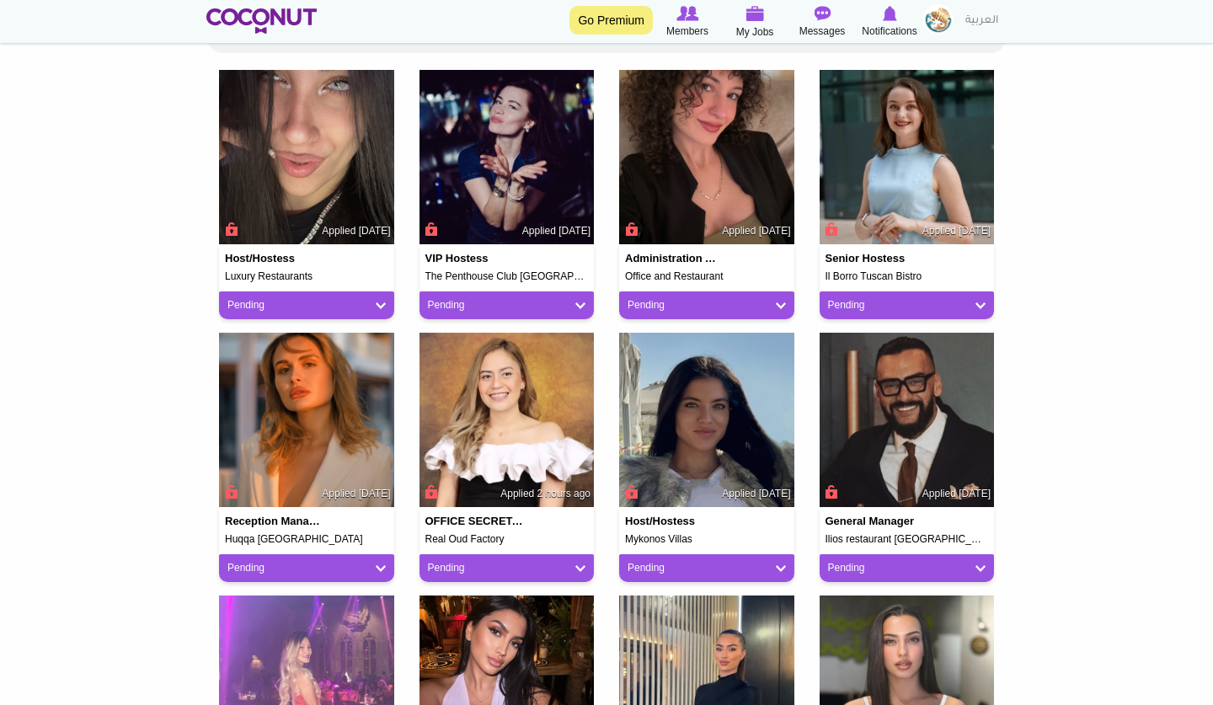
scroll to position [472, 0]
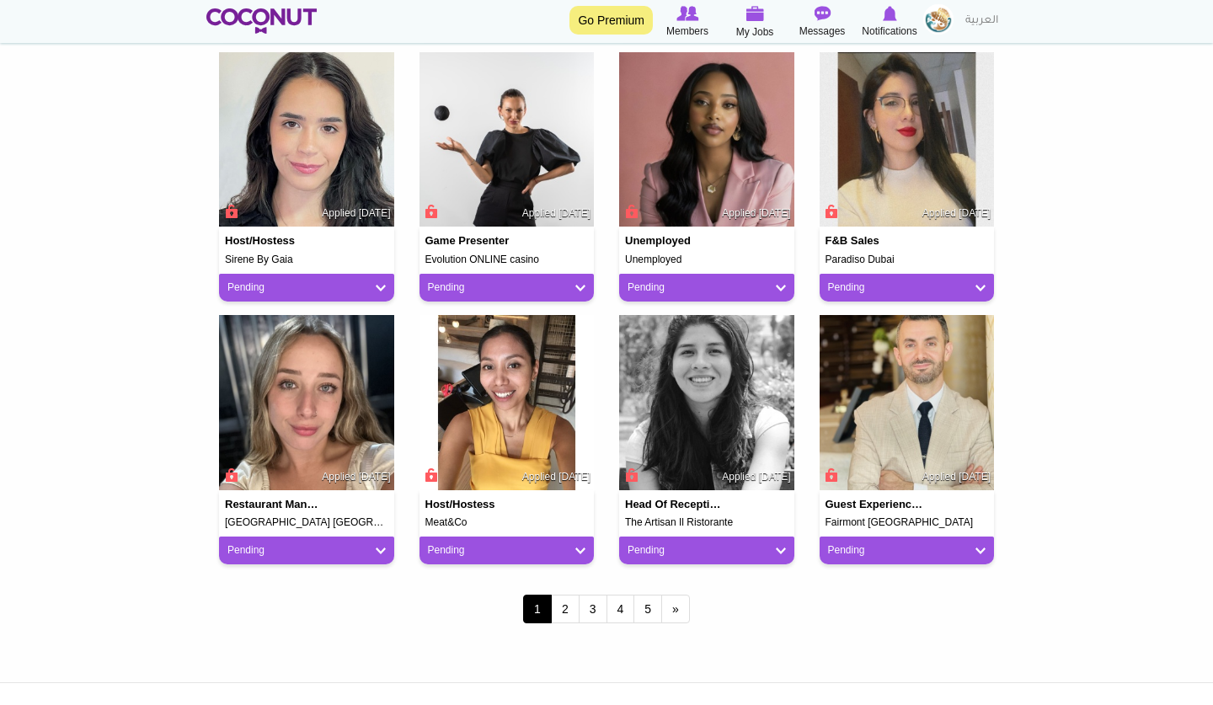
scroll to position [1263, 0]
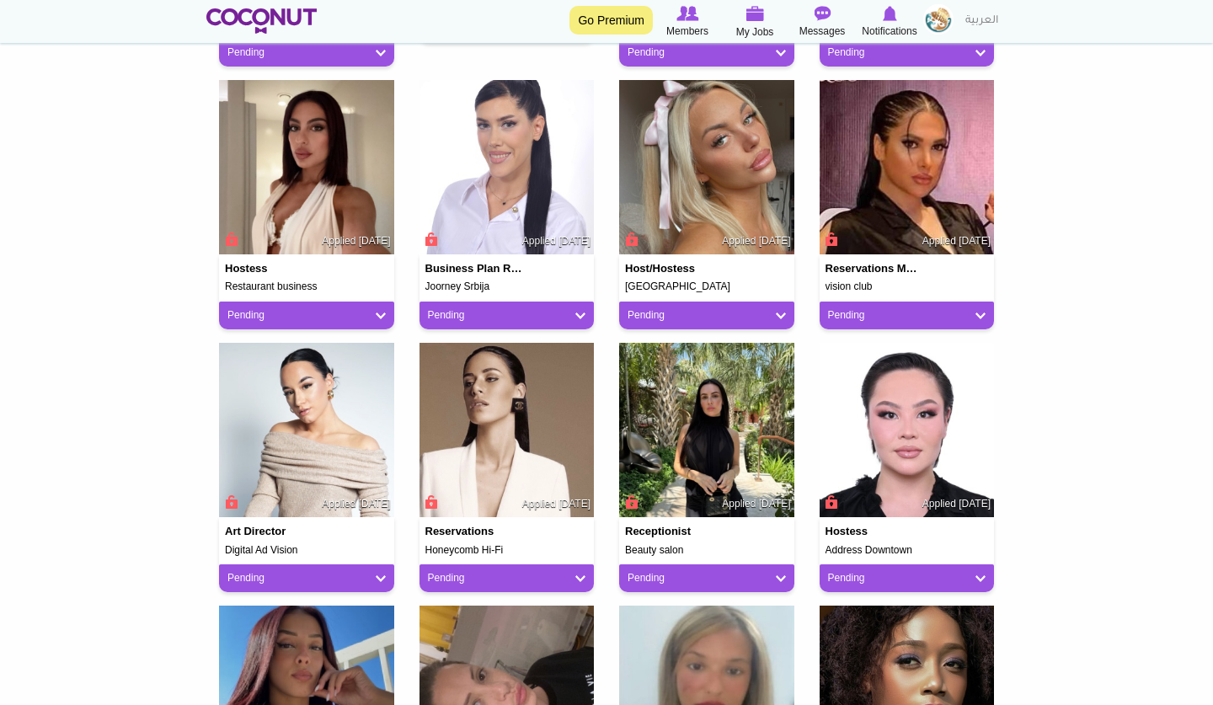
scroll to position [741, 0]
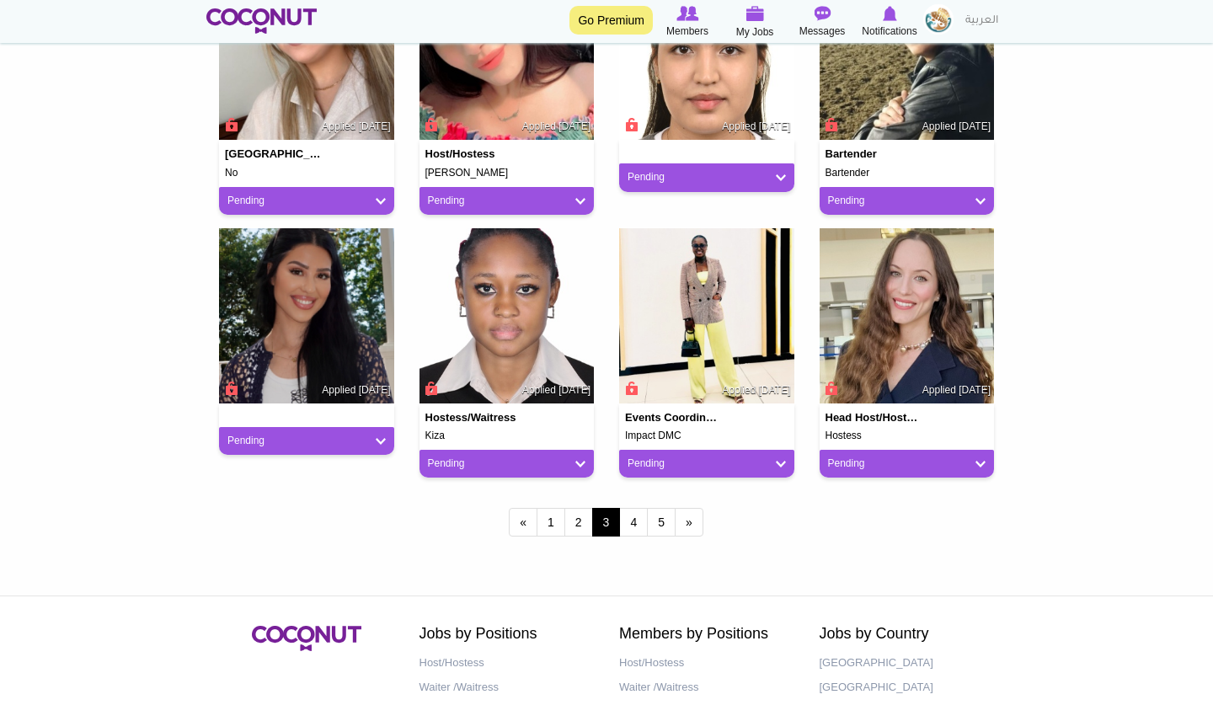
scroll to position [1348, 0]
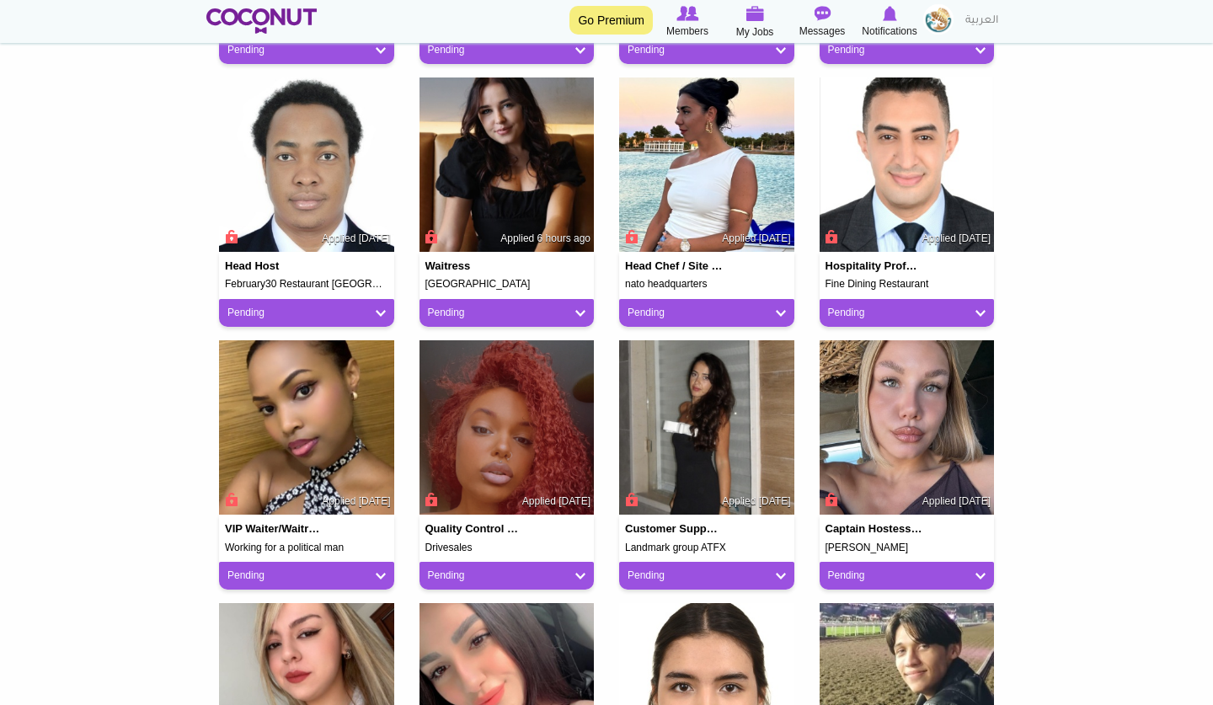
scroll to position [640, 0]
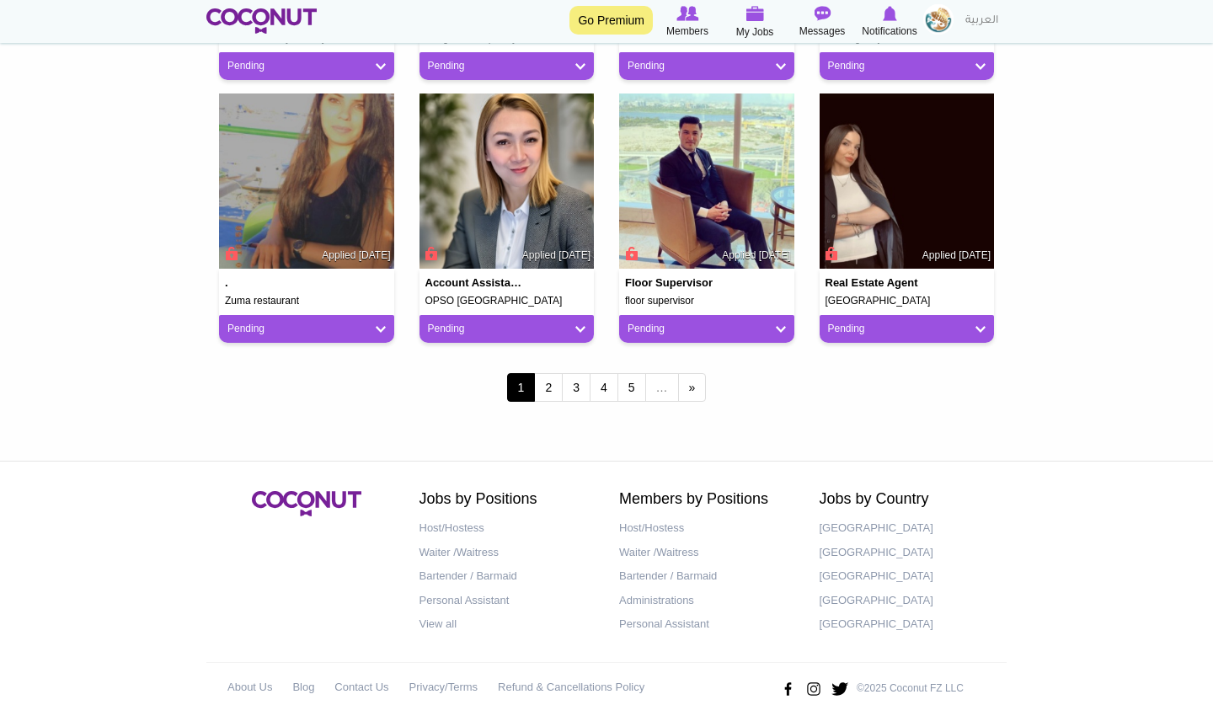
scroll to position [1470, 0]
